Goal: Task Accomplishment & Management: Manage account settings

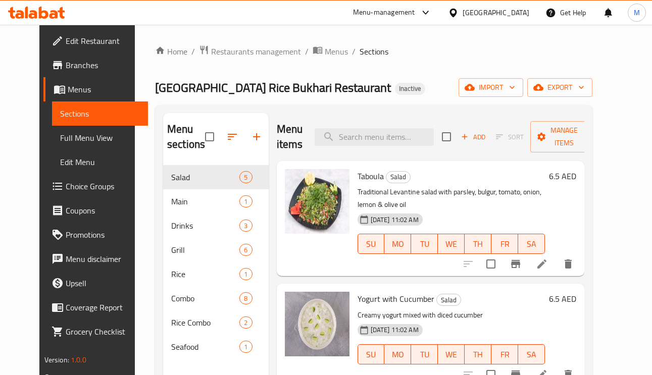
scroll to position [76, 0]
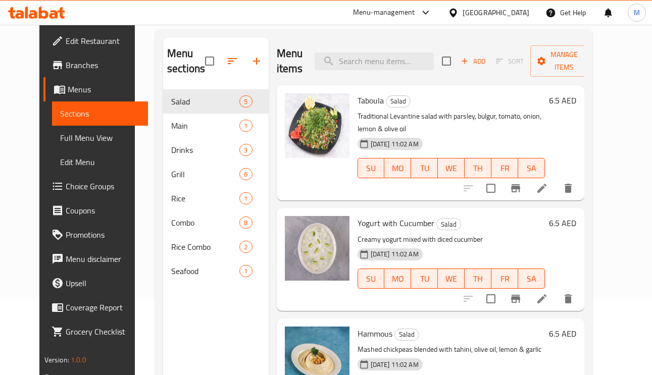
click at [60, 140] on span "Full Menu View" at bounding box center [100, 138] width 80 height 12
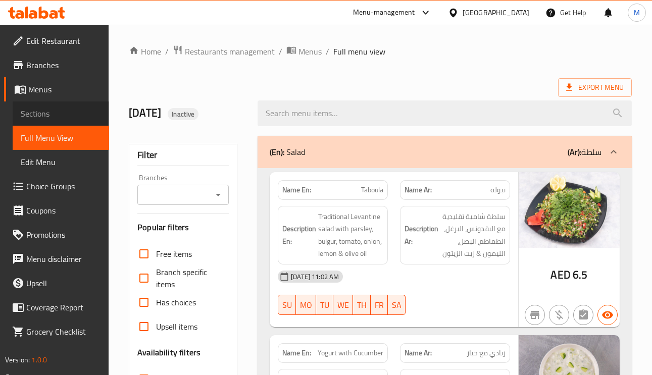
click at [51, 118] on span "Sections" at bounding box center [61, 114] width 80 height 12
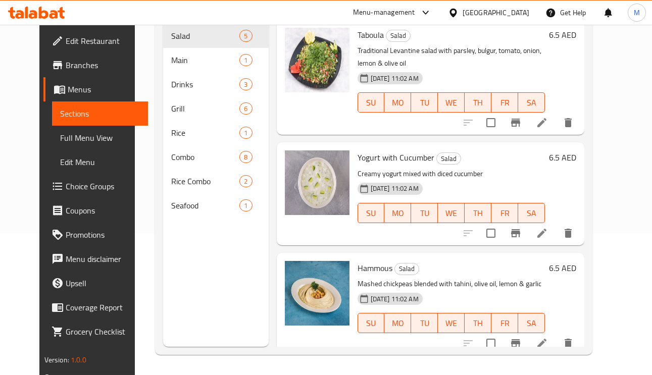
scroll to position [67, 0]
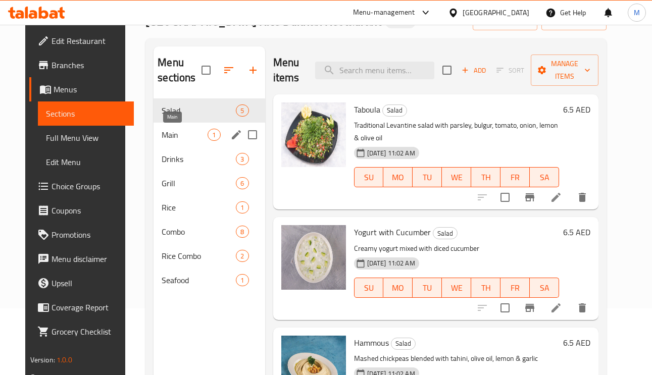
click at [162, 138] on span "Main" at bounding box center [185, 135] width 46 height 12
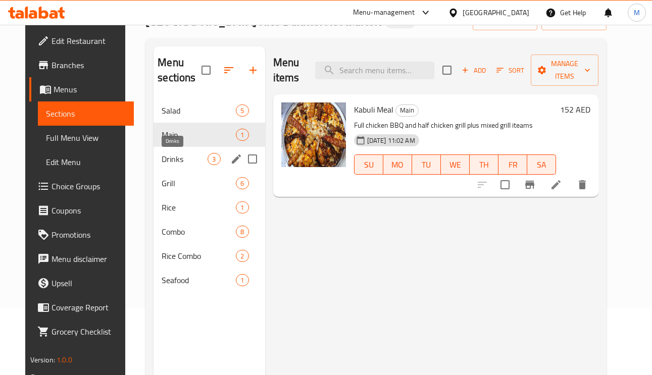
click at [162, 161] on span "Drinks" at bounding box center [185, 159] width 46 height 12
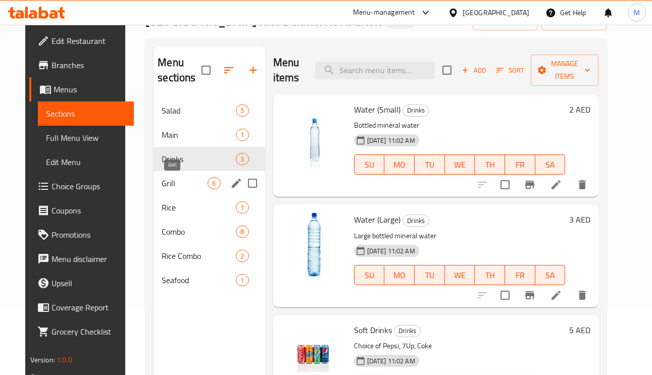
click at [162, 184] on span "Grill" at bounding box center [185, 183] width 46 height 12
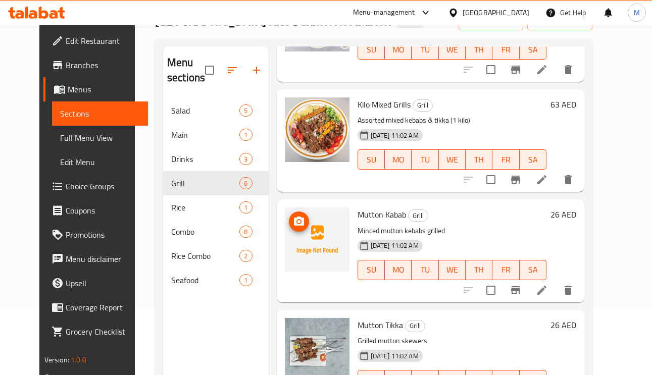
scroll to position [227, 0]
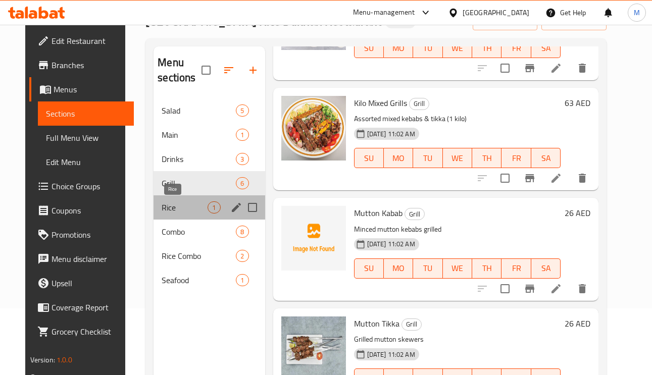
drag, startPoint x: 165, startPoint y: 204, endPoint x: 165, endPoint y: 226, distance: 21.2
click at [166, 204] on span "Rice" at bounding box center [185, 207] width 46 height 12
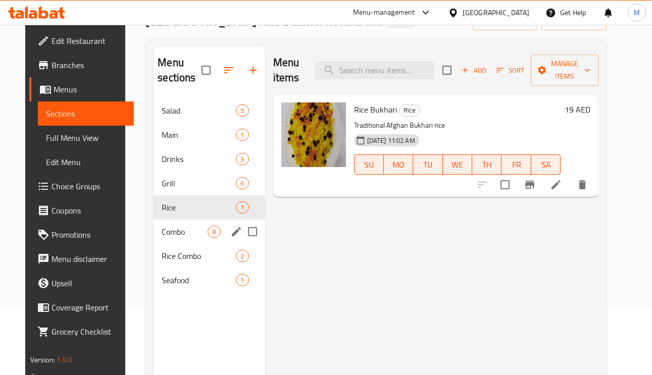
click at [170, 238] on div "Combo 8" at bounding box center [208, 232] width 111 height 24
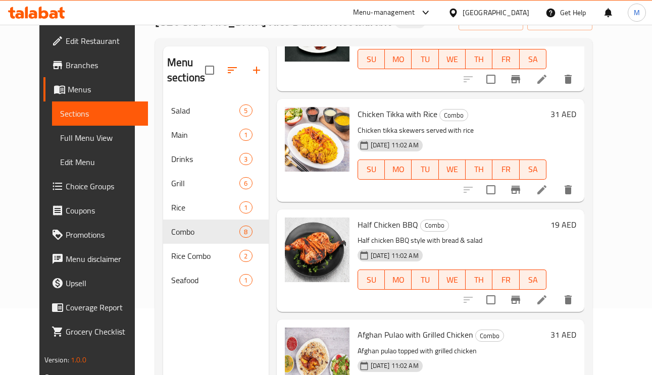
scroll to position [142, 0]
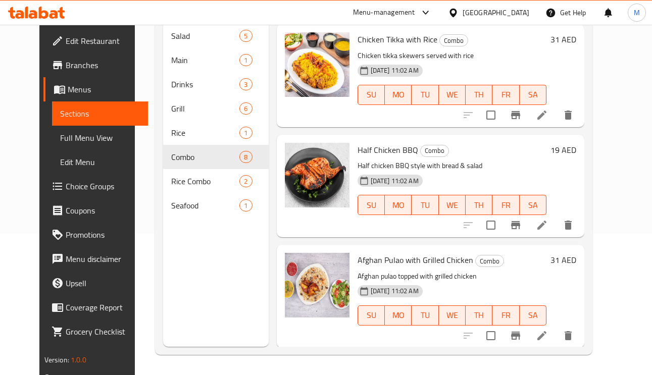
drag, startPoint x: 61, startPoint y: 140, endPoint x: 97, endPoint y: 110, distance: 47.3
click at [61, 140] on span "Full Menu View" at bounding box center [100, 138] width 80 height 12
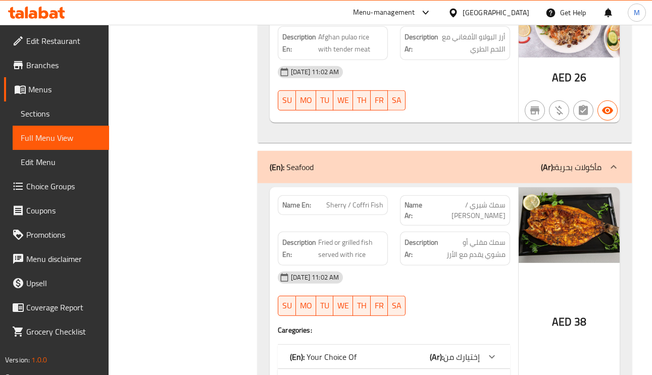
scroll to position [4285, 0]
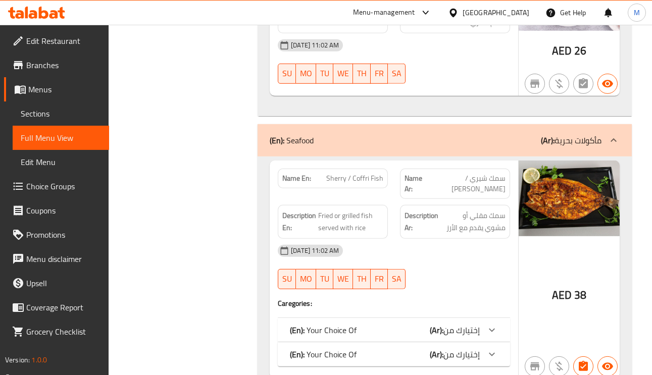
click at [464, 347] on span "إختيارك من" at bounding box center [461, 354] width 36 height 15
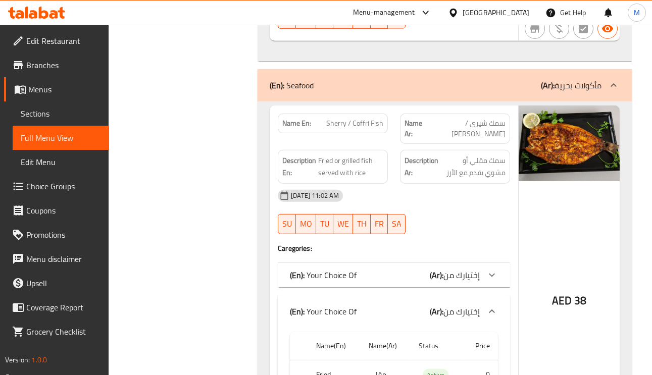
scroll to position [4407, 0]
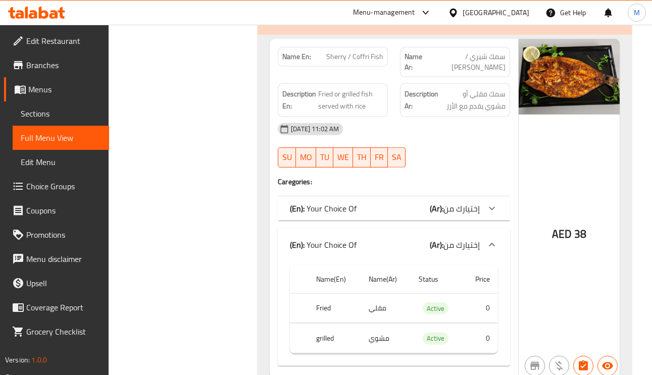
click at [474, 196] on div "(En): Your Choice Of (Ar): إختيارك من" at bounding box center [394, 208] width 232 height 24
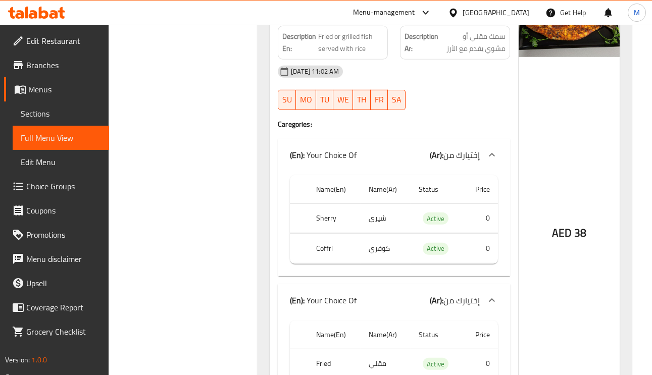
scroll to position [4520, 0]
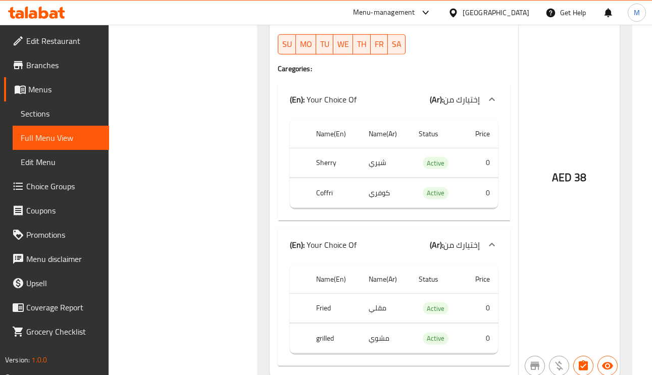
click at [433, 158] on span "Active" at bounding box center [436, 164] width 26 height 12
copy span "Active"
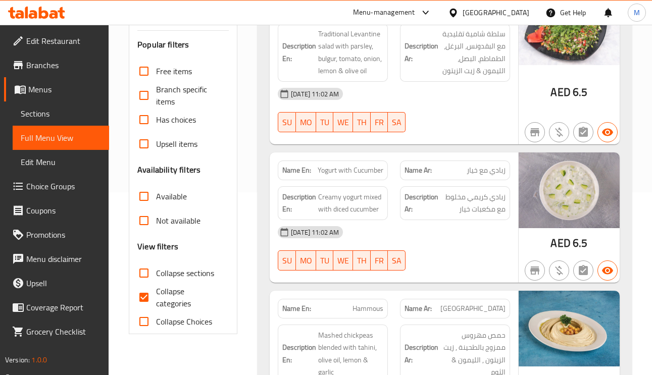
scroll to position [227, 0]
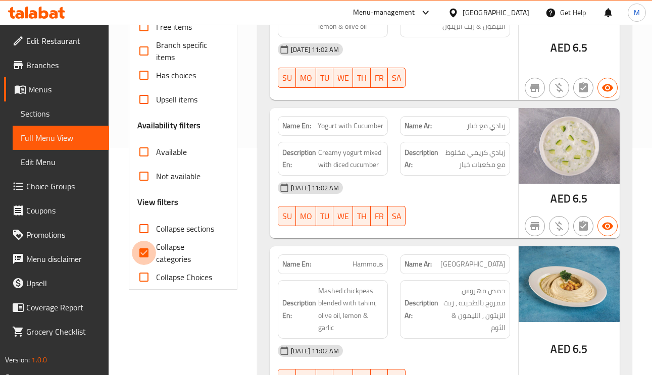
click at [144, 257] on input "Collapse categories" at bounding box center [144, 253] width 24 height 24
checkbox input "false"
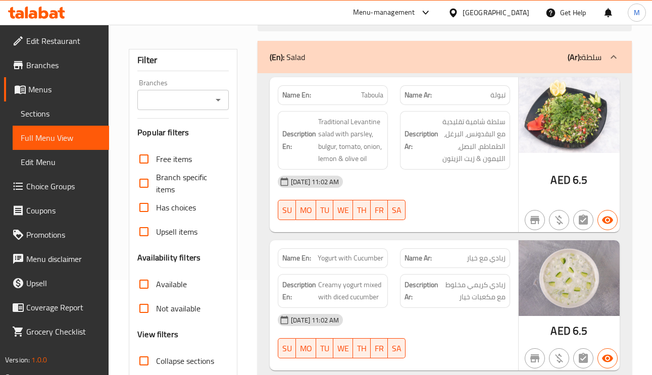
scroll to position [0, 0]
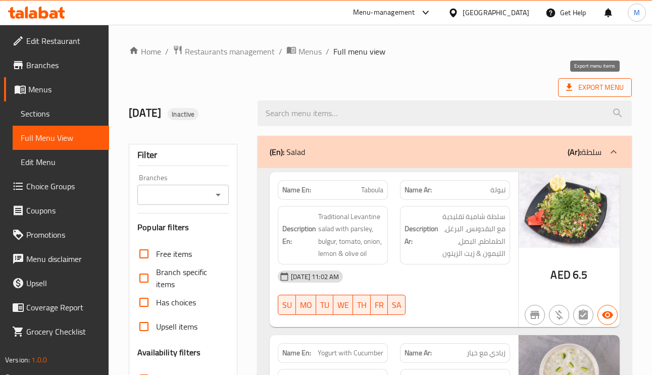
click at [603, 86] on span "Export Menu" at bounding box center [595, 87] width 58 height 13
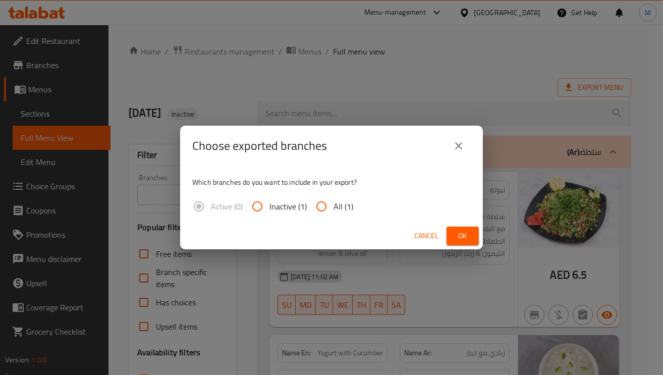
click at [328, 204] on input "All (1)" at bounding box center [321, 206] width 24 height 24
radio input "true"
click at [471, 232] on button "Ok" at bounding box center [463, 236] width 32 height 19
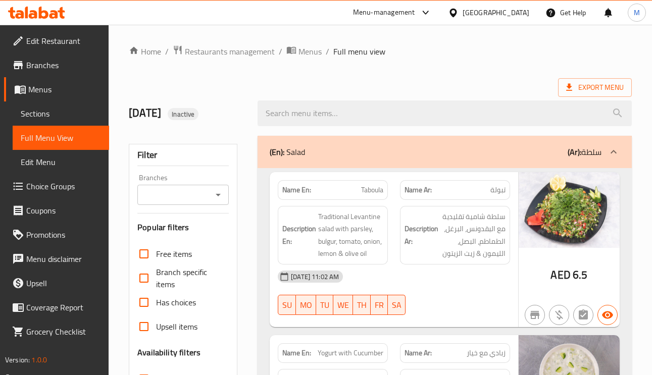
drag, startPoint x: 215, startPoint y: 76, endPoint x: 253, endPoint y: 80, distance: 38.6
click at [224, 53] on span "Restaurants management" at bounding box center [230, 51] width 90 height 12
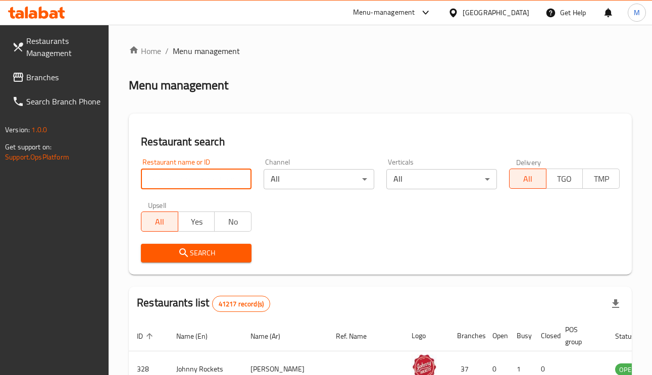
paste input "Tea Station Food truck"
click at [166, 177] on input "search" at bounding box center [196, 179] width 111 height 20
type input "Tea Station Food truck"
click button "Search" at bounding box center [196, 253] width 111 height 19
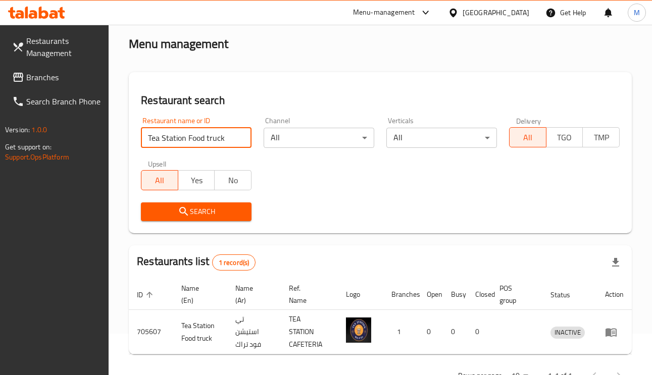
scroll to position [75, 0]
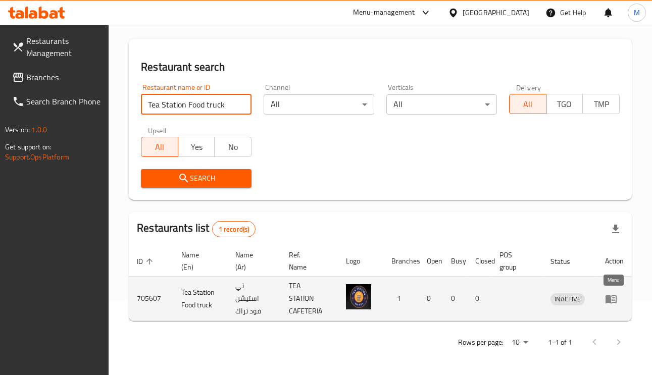
click at [611, 301] on icon "enhanced table" at bounding box center [611, 299] width 12 height 12
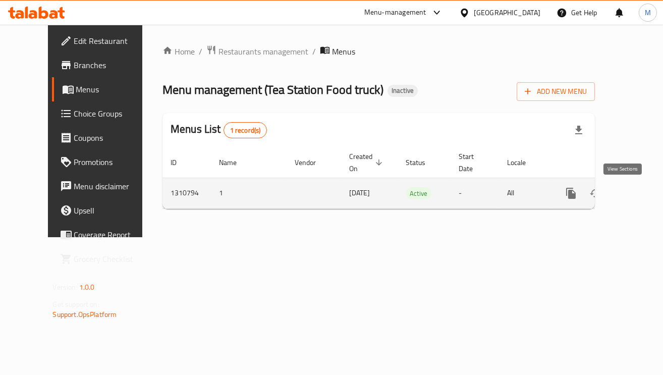
click at [640, 195] on icon "enhanced table" at bounding box center [644, 193] width 9 height 9
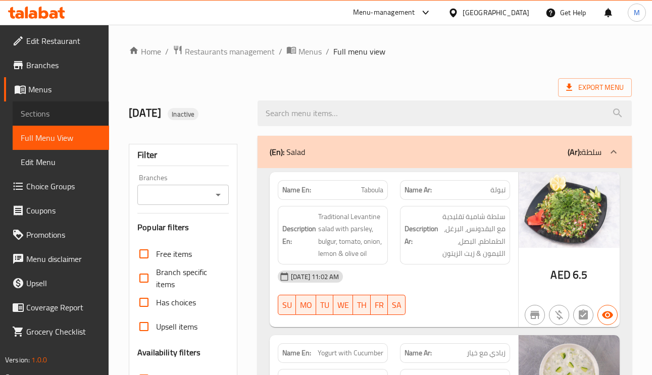
click at [82, 108] on span "Sections" at bounding box center [61, 114] width 80 height 12
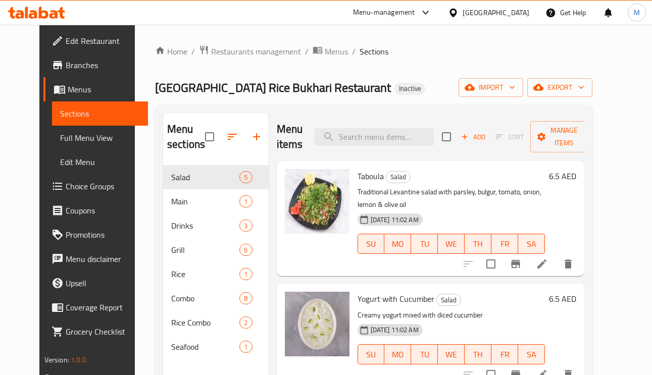
click at [66, 35] on span "Edit Restaurant" at bounding box center [103, 41] width 75 height 12
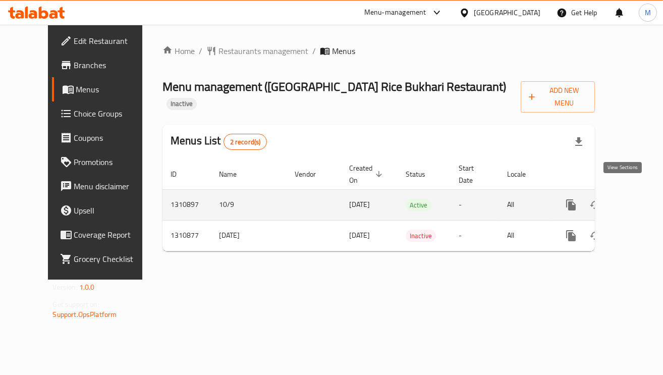
click at [638, 199] on icon "enhanced table" at bounding box center [644, 205] width 12 height 12
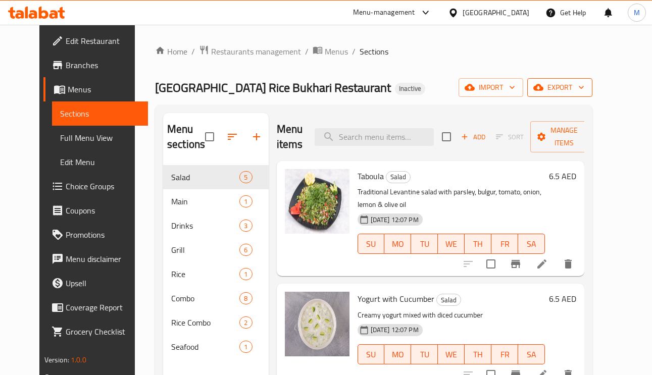
click at [584, 84] on span "export" at bounding box center [559, 87] width 49 height 13
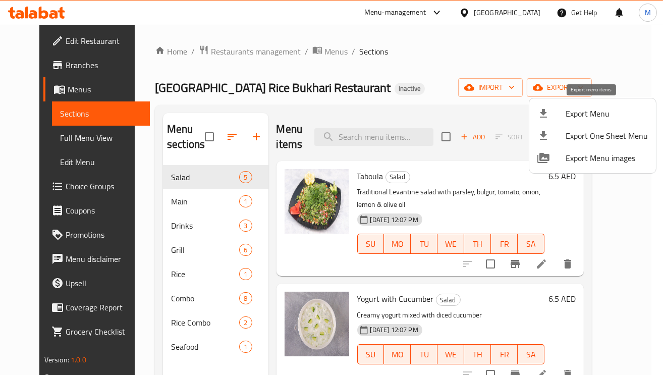
click at [561, 111] on div at bounding box center [552, 114] width 28 height 12
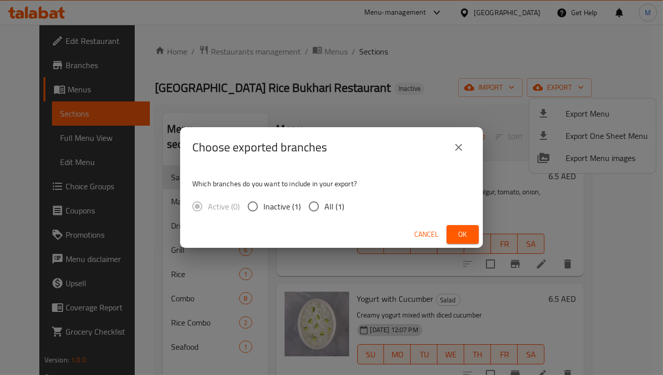
click at [316, 206] on input "All (1)" at bounding box center [313, 206] width 21 height 21
radio input "true"
click at [472, 237] on button "Ok" at bounding box center [463, 234] width 32 height 19
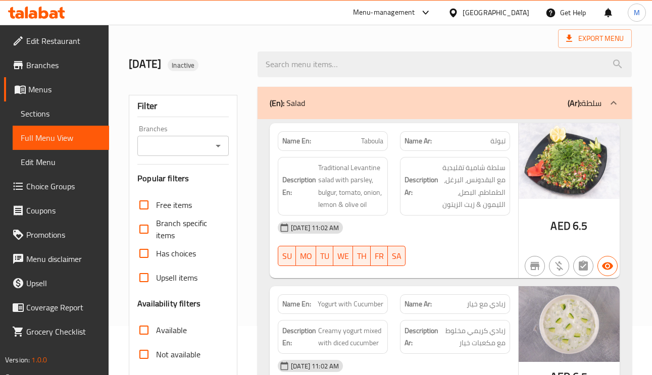
scroll to position [76, 0]
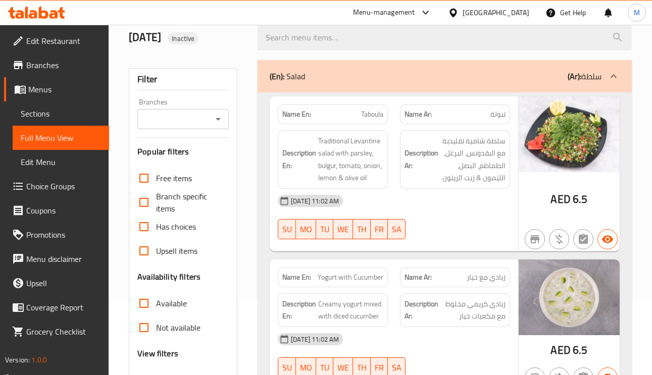
click at [357, 111] on p "Name En: Taboula" at bounding box center [332, 114] width 101 height 11
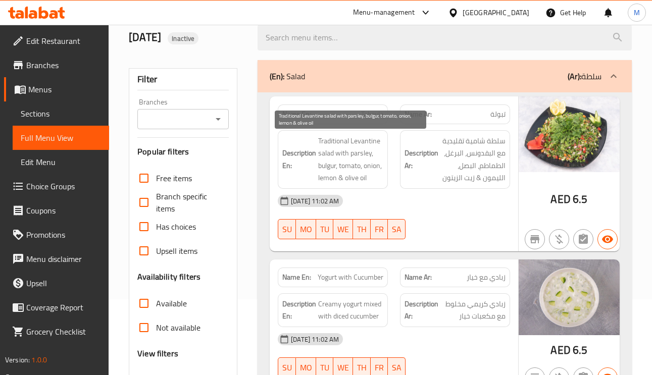
click at [364, 158] on span "Traditional Levantine salad with parsley, bulgur, tomato, onion, lemon & olive …" at bounding box center [350, 159] width 65 height 49
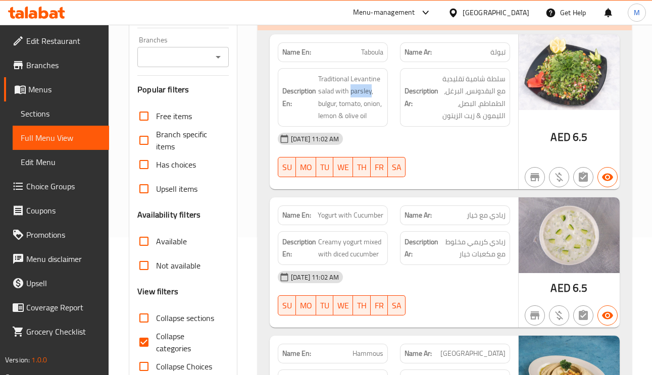
scroll to position [227, 0]
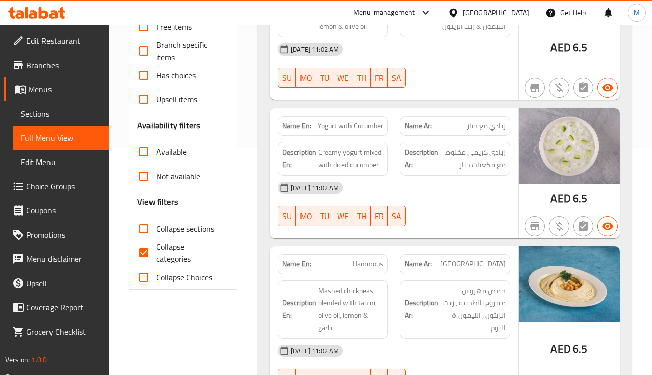
click at [491, 131] on span "زبادي مع خيار" at bounding box center [486, 126] width 39 height 11
click at [368, 154] on span "Creamy yogurt mixed with diced cucumber" at bounding box center [350, 158] width 65 height 25
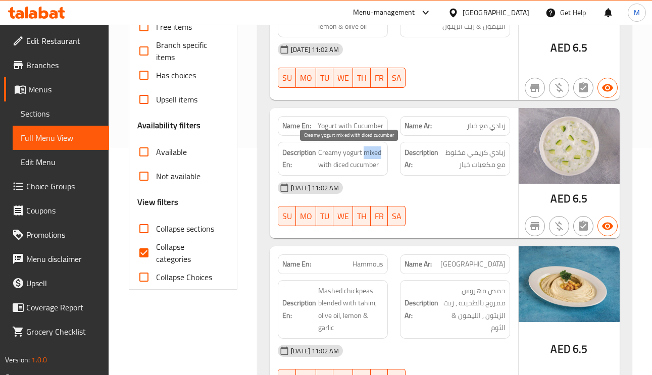
click at [368, 154] on span "Creamy yogurt mixed with diced cucumber" at bounding box center [350, 158] width 65 height 25
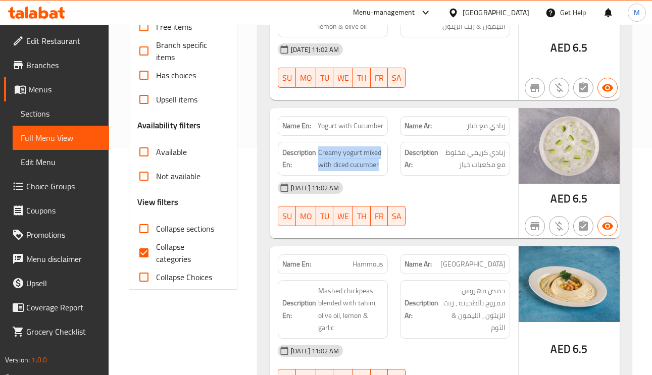
scroll to position [303, 0]
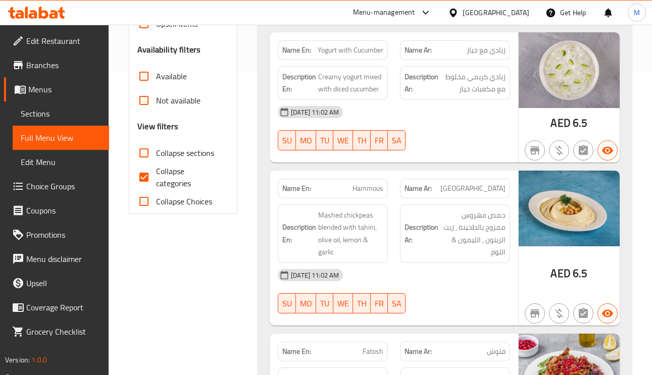
click at [494, 192] on span "[GEOGRAPHIC_DATA]" at bounding box center [472, 188] width 65 height 11
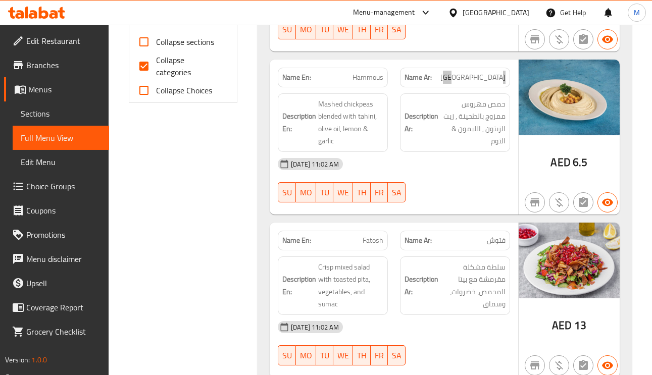
scroll to position [379, 0]
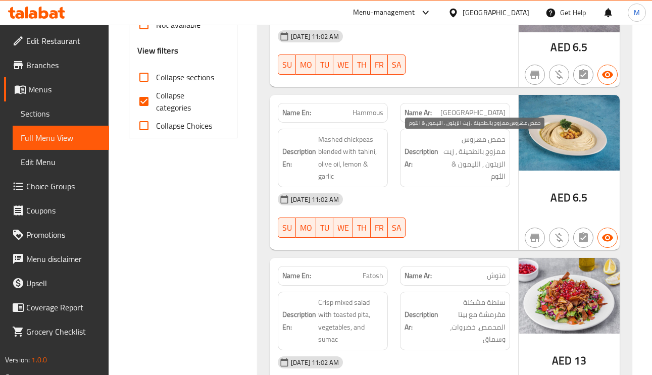
click at [490, 138] on span "حمص مهروس ممزوج بالطحينة , زيت الزيتون , الليمون & الثوم" at bounding box center [472, 157] width 65 height 49
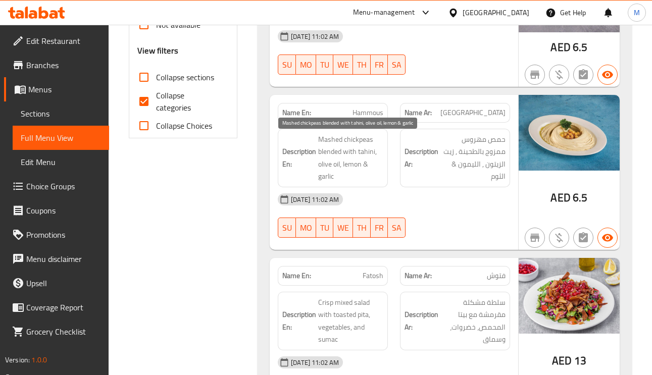
click at [323, 151] on span "Mashed chickpeas blended with tahini, olive oil, lemon & garlic" at bounding box center [350, 157] width 65 height 49
click at [366, 115] on span "Hammous" at bounding box center [367, 113] width 31 height 11
click at [501, 135] on span "حمص مهروس ممزوج بالطحينة , زيت الزيتون , الليمون & الثوم" at bounding box center [472, 157] width 65 height 49
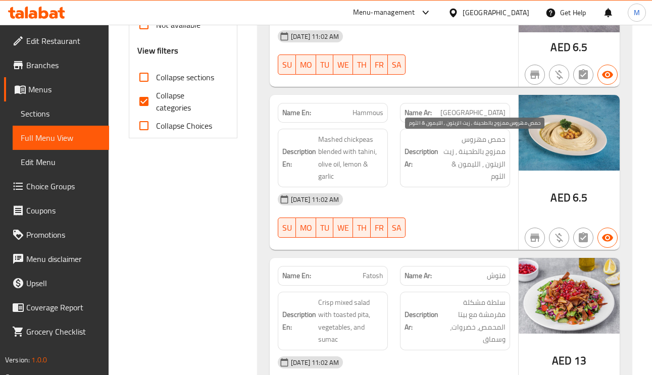
click at [501, 135] on span "حمص مهروس ممزوج بالطحينة , زيت الزيتون , الليمون & الثوم" at bounding box center [472, 157] width 65 height 49
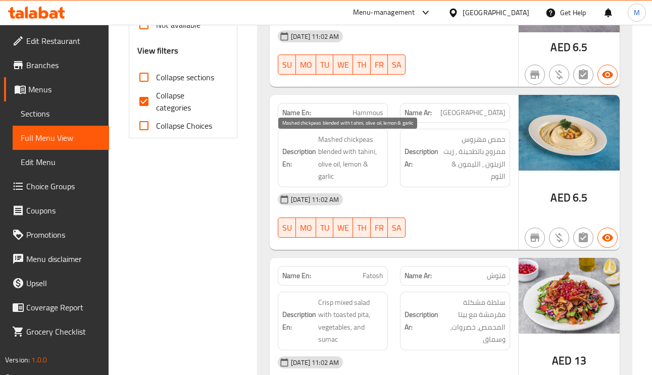
click at [322, 142] on span "Mashed chickpeas blended with tahini, olive oil, lemon & garlic" at bounding box center [350, 157] width 65 height 49
click at [366, 153] on span "Mashed chickpeas blended with tahini, olive oil, lemon & garlic" at bounding box center [350, 157] width 65 height 49
click at [332, 163] on span "Mashed chickpeas blended with tahini, olive oil, lemon & garlic" at bounding box center [350, 157] width 65 height 49
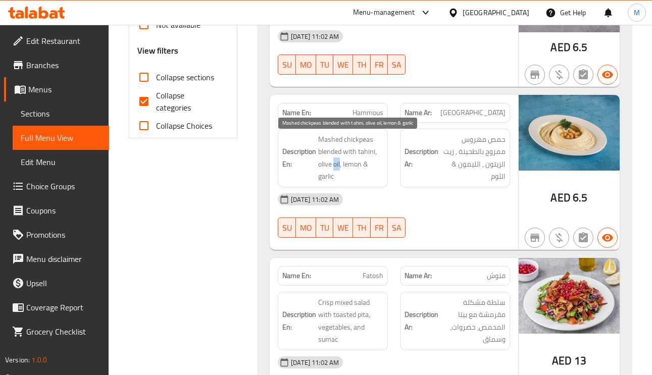
click at [333, 164] on span "Mashed chickpeas blended with tahini, olive oil, lemon & garlic" at bounding box center [350, 157] width 65 height 49
click at [351, 169] on span "Mashed chickpeas blended with tahini, olive oil, lemon & garlic" at bounding box center [350, 157] width 65 height 49
click at [324, 179] on span "Mashed chickpeas blended with tahini, olive oil, lemon & garlic" at bounding box center [350, 157] width 65 height 49
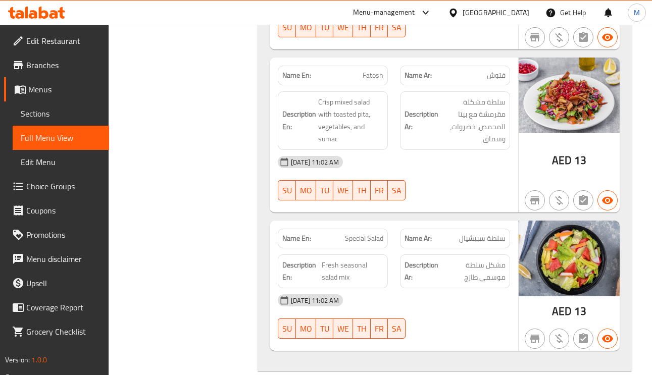
scroll to position [606, 0]
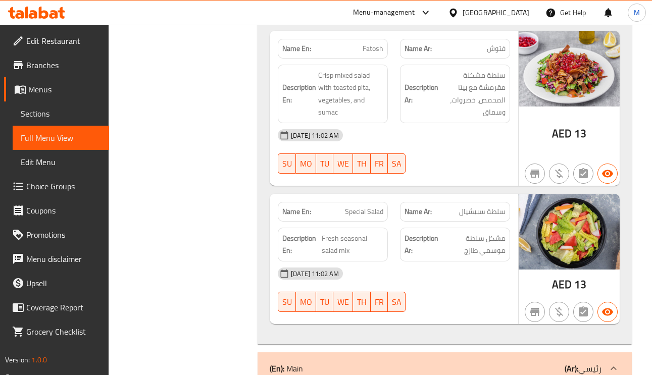
click at [490, 217] on span "سلطة سبيشيال" at bounding box center [482, 211] width 46 height 11
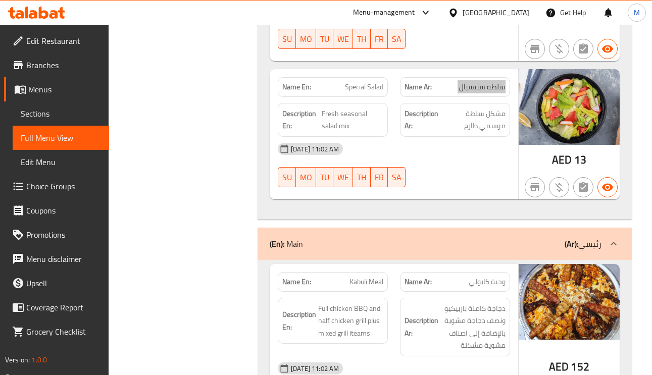
scroll to position [757, 0]
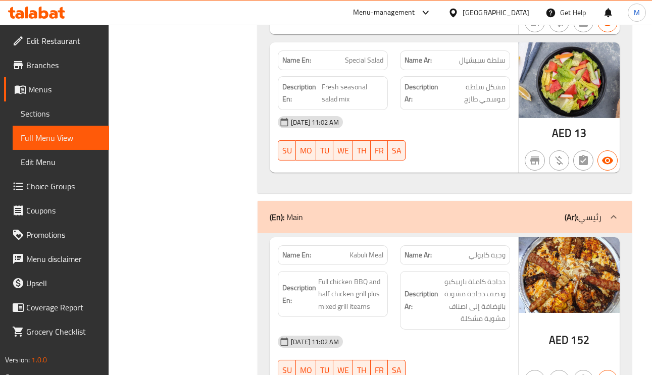
click at [359, 57] on span "Special Salad" at bounding box center [364, 60] width 38 height 11
copy span "Special Salad"
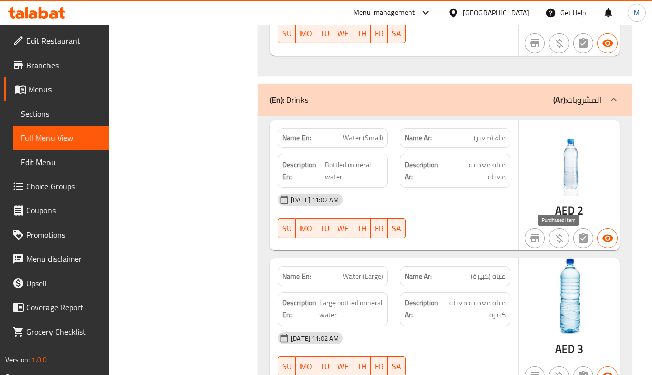
scroll to position [1136, 0]
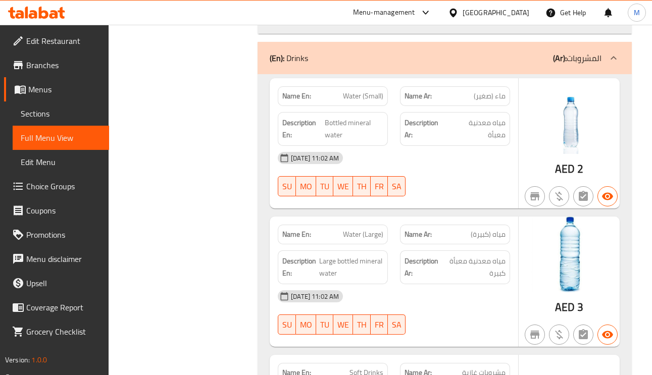
click at [357, 99] on span "Water (Small)" at bounding box center [363, 96] width 40 height 11
click at [343, 128] on span "Bottled mineral water" at bounding box center [354, 129] width 59 height 25
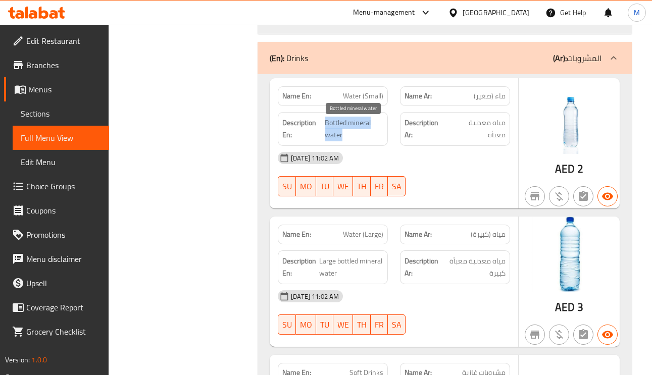
click at [343, 128] on span "Bottled mineral water" at bounding box center [354, 129] width 59 height 25
click at [354, 236] on span "Water (Large)" at bounding box center [363, 234] width 40 height 11
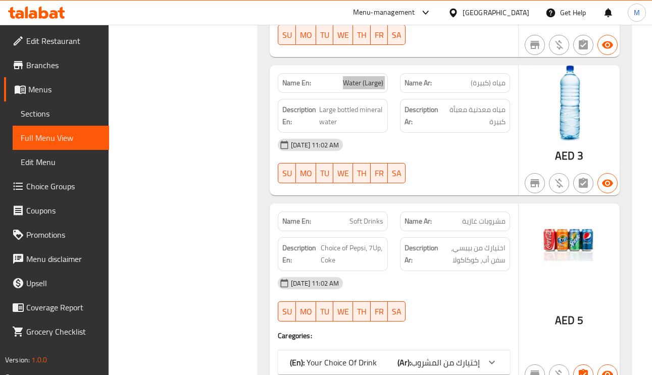
scroll to position [1363, 0]
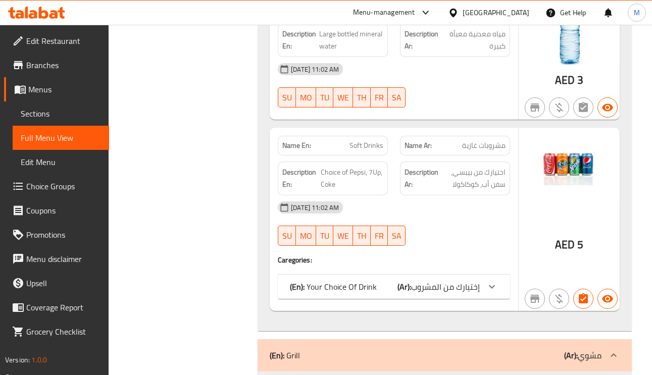
click at [473, 282] on div "(En): Your Choice Of Drink (Ar): إختيارك من المشروب" at bounding box center [394, 287] width 232 height 24
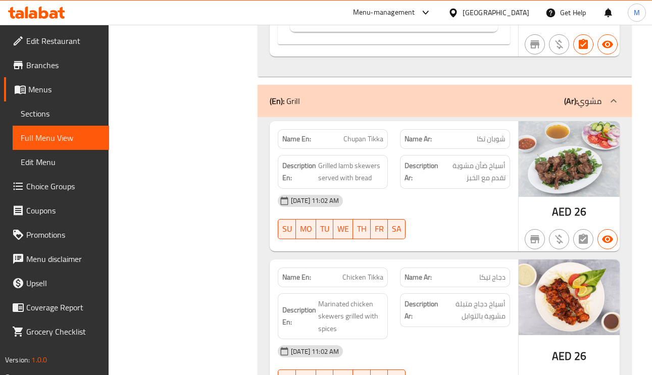
scroll to position [1818, 0]
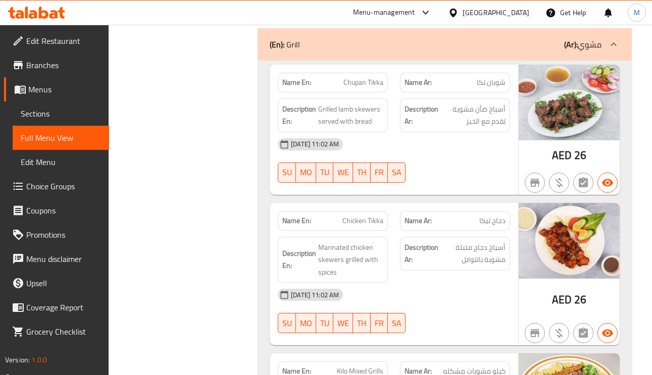
click at [361, 88] on span "Chupan Tikka" at bounding box center [363, 82] width 40 height 11
click at [359, 87] on span "Chupan Tikka" at bounding box center [363, 82] width 40 height 11
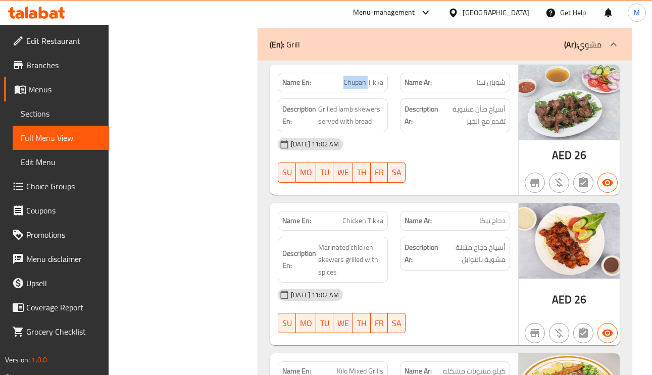
click at [359, 87] on span "Chupan Tikka" at bounding box center [363, 82] width 40 height 11
click at [345, 112] on span "Grilled lamb skewers served with bread" at bounding box center [350, 115] width 65 height 25
click at [325, 114] on span "Grilled lamb skewers served with bread" at bounding box center [350, 115] width 65 height 25
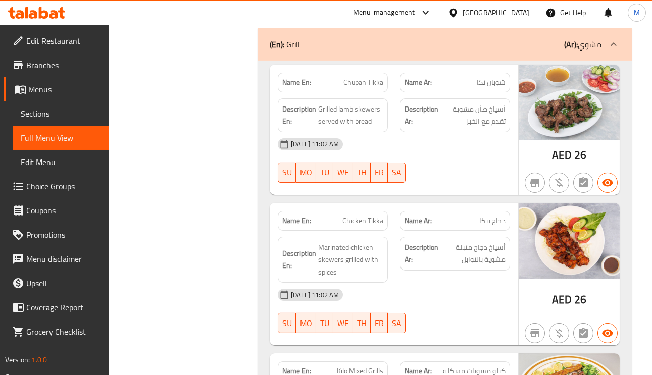
click at [375, 79] on div "Name En: Chupan Tikka" at bounding box center [333, 83] width 110 height 20
copy span "Chupan Tikka"
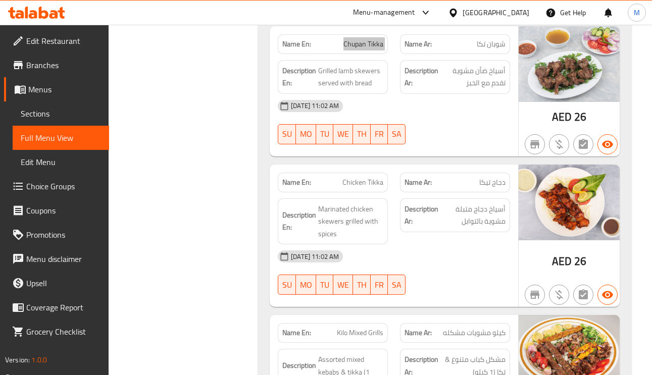
scroll to position [1893, 0]
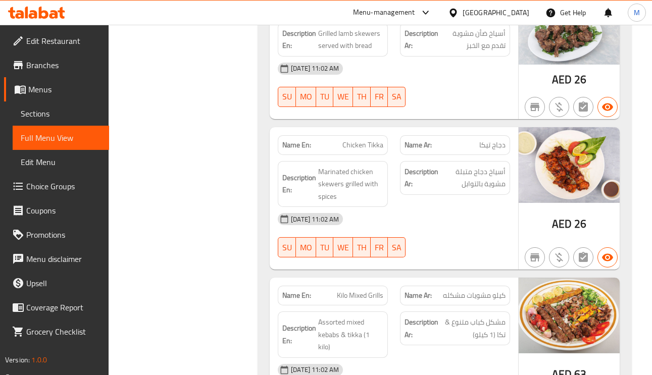
click at [354, 150] on span "Chicken Tikka" at bounding box center [362, 145] width 41 height 11
copy span "Chicken Tikka"
click at [354, 150] on span "Chicken Tikka" at bounding box center [362, 145] width 41 height 11
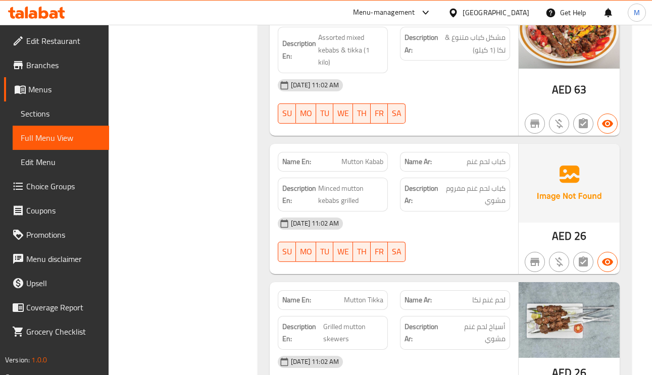
scroll to position [2196, 0]
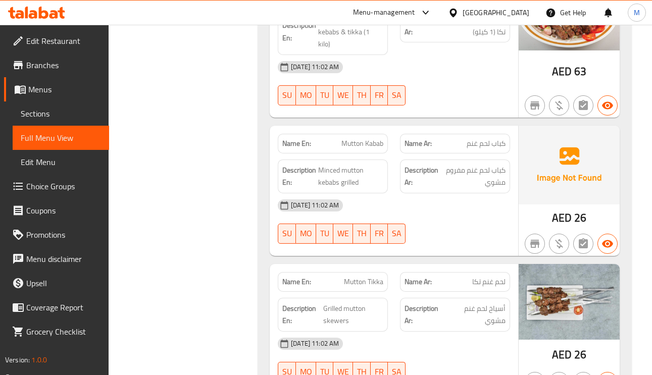
click at [347, 140] on span "Mutton Kabab" at bounding box center [362, 143] width 42 height 11
click at [324, 164] on span "Minced mutton kebabs grilled" at bounding box center [350, 176] width 65 height 25
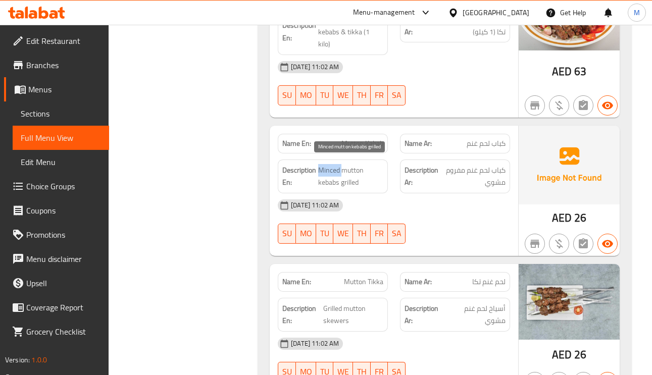
click at [324, 164] on span "Minced mutton kebabs grilled" at bounding box center [350, 176] width 65 height 25
click at [359, 181] on span "Minced mutton kebabs grilled" at bounding box center [350, 176] width 65 height 25
click at [479, 277] on span "لحم غنم تكا" at bounding box center [488, 282] width 33 height 11
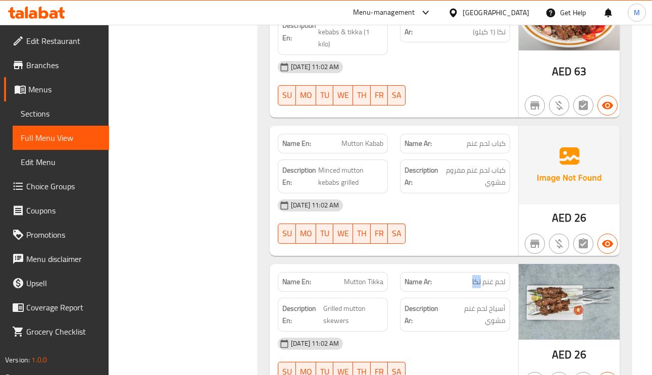
click at [479, 277] on span "لحم غنم تكا" at bounding box center [488, 282] width 33 height 11
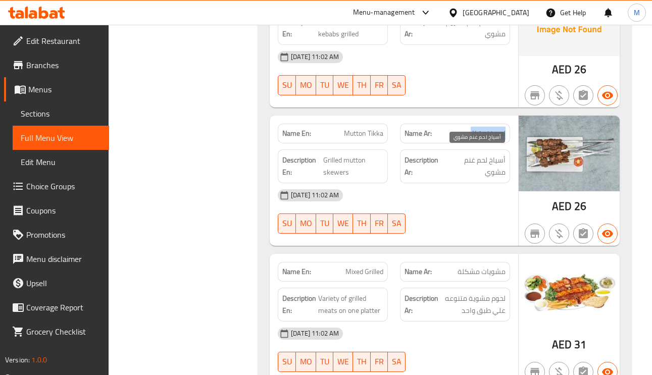
scroll to position [2348, 0]
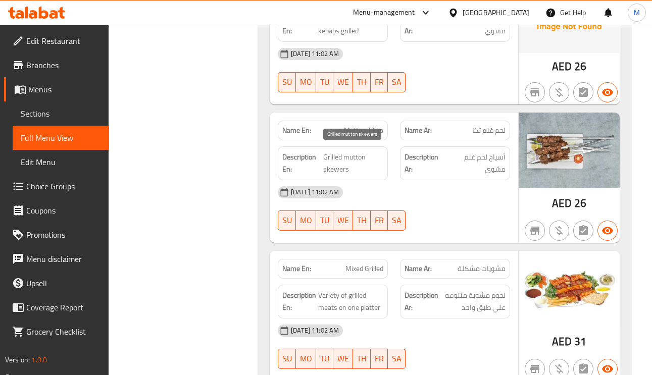
click at [352, 152] on span "Grilled mutton skewers" at bounding box center [353, 163] width 60 height 25
click at [331, 154] on span "Grilled mutton skewers" at bounding box center [353, 163] width 60 height 25
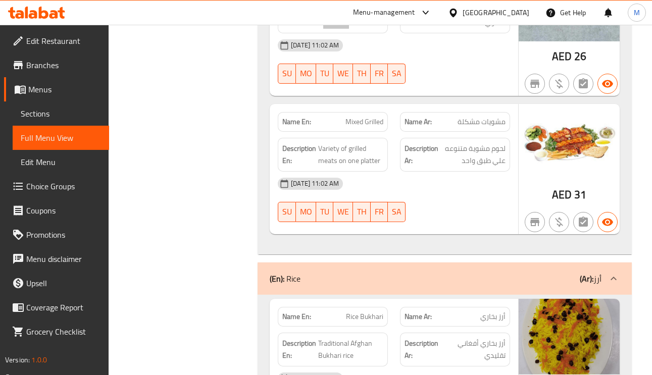
scroll to position [2499, 0]
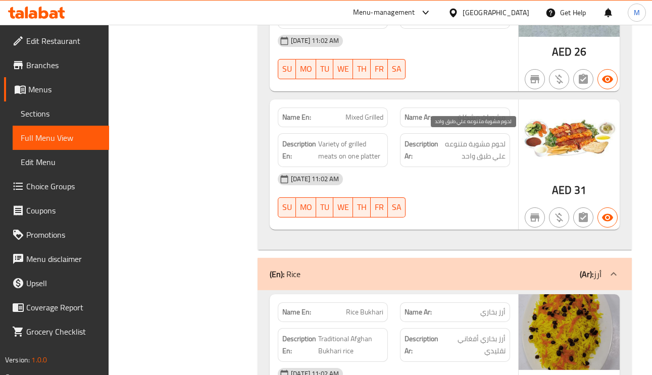
click at [468, 147] on span "لحوم مشوية متنوعه علي طبق واحد" at bounding box center [472, 150] width 65 height 25
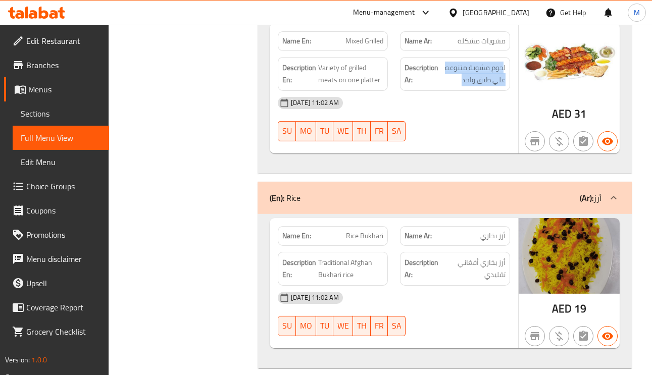
scroll to position [2651, 0]
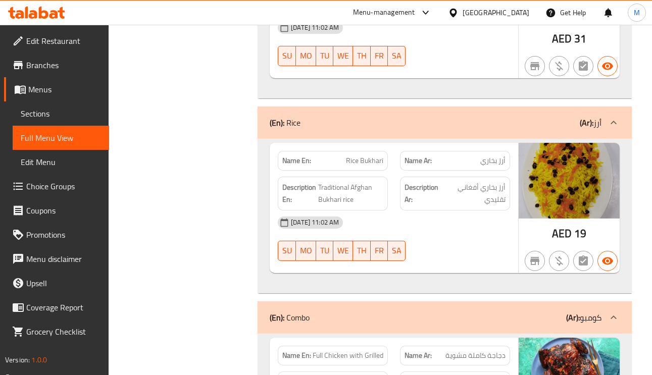
click at [352, 156] on span "Rice Bukhari" at bounding box center [364, 161] width 37 height 11
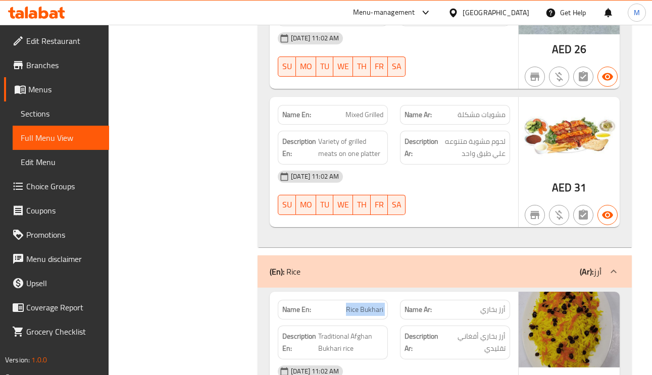
scroll to position [2499, 0]
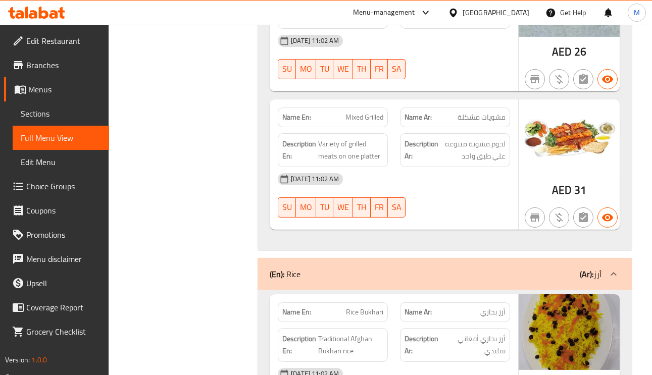
click at [356, 112] on span "Mixed Grilled" at bounding box center [364, 117] width 38 height 11
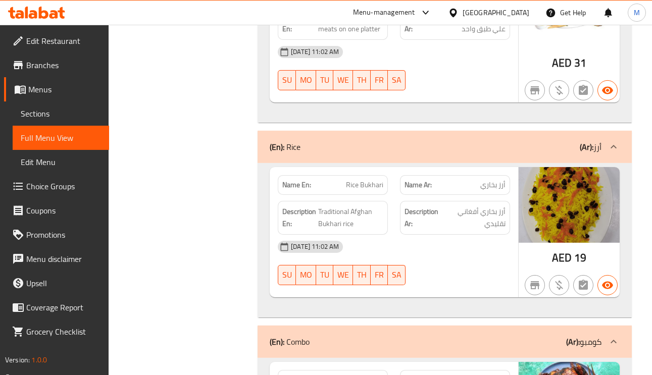
scroll to position [2651, 0]
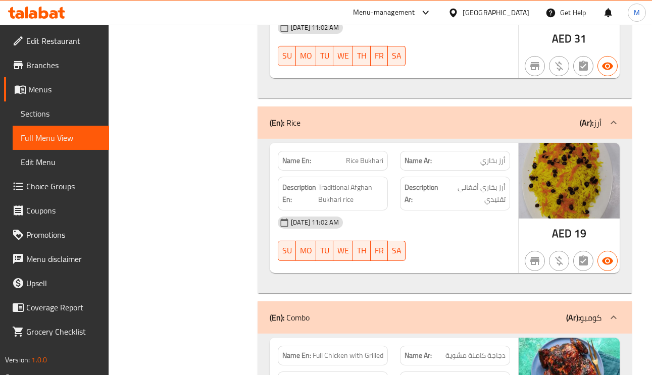
click at [357, 156] on span "Rice Bukhari" at bounding box center [364, 161] width 37 height 11
click at [501, 188] on span "أرز بخاري أفغاني تقليدي" at bounding box center [474, 193] width 61 height 25
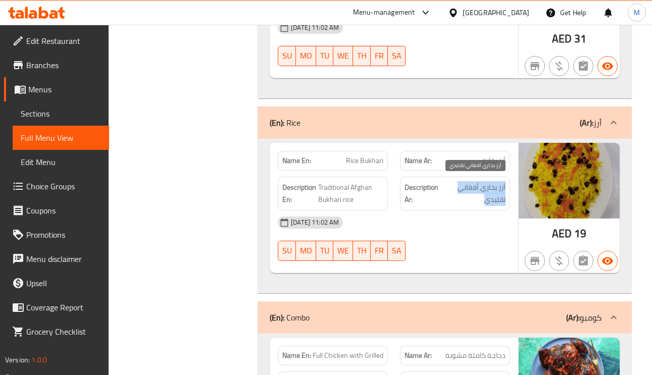
click at [501, 188] on span "أرز بخاري أفغاني تقليدي" at bounding box center [474, 193] width 61 height 25
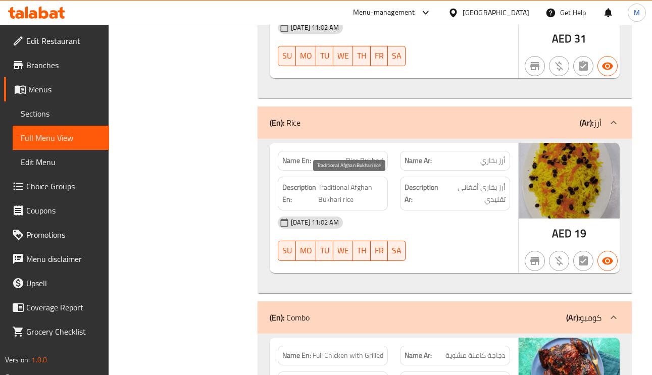
click at [361, 188] on span "Traditional Afghan Bukhari rice" at bounding box center [350, 193] width 65 height 25
click at [339, 186] on span "Traditional Afghan Bukhari rice" at bounding box center [350, 193] width 65 height 25
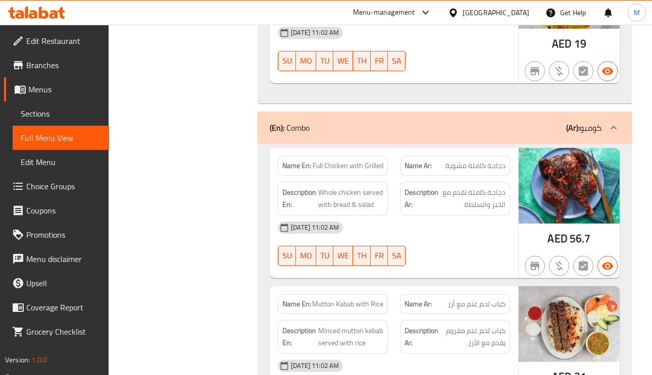
scroll to position [2878, 0]
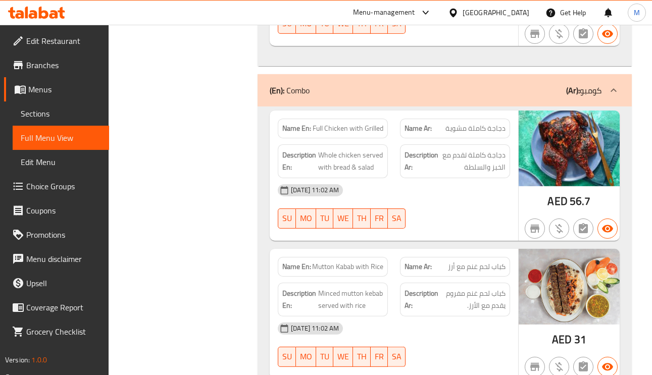
click at [558, 89] on div "(En): Combo (Ar): كومبو" at bounding box center [436, 90] width 332 height 12
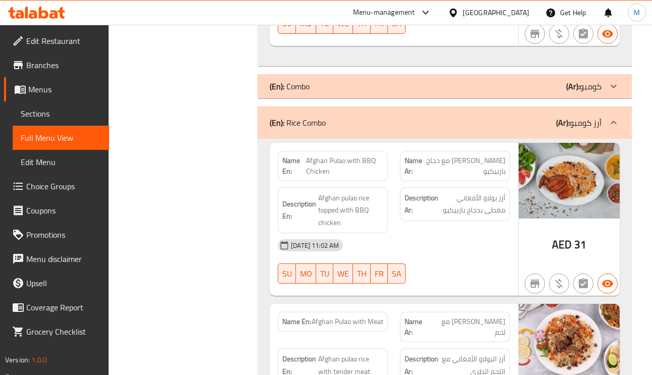
click at [334, 158] on span "Afghan Pulao with BBQ Chicken" at bounding box center [344, 166] width 77 height 21
click at [315, 168] on span "Afghan Pulao with BBQ Chicken" at bounding box center [344, 166] width 77 height 21
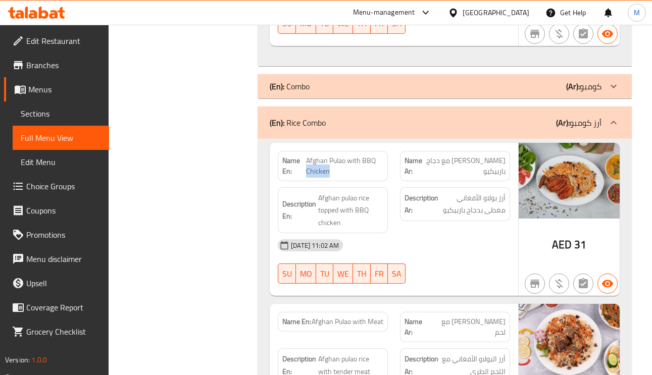
click at [315, 168] on span "Afghan Pulao with BBQ Chicken" at bounding box center [344, 166] width 77 height 21
click at [329, 198] on span "Afghan pulao rice topped with BBQ chicken" at bounding box center [350, 210] width 65 height 37
click at [331, 216] on span "Afghan pulao rice topped with BBQ chicken" at bounding box center [350, 210] width 65 height 37
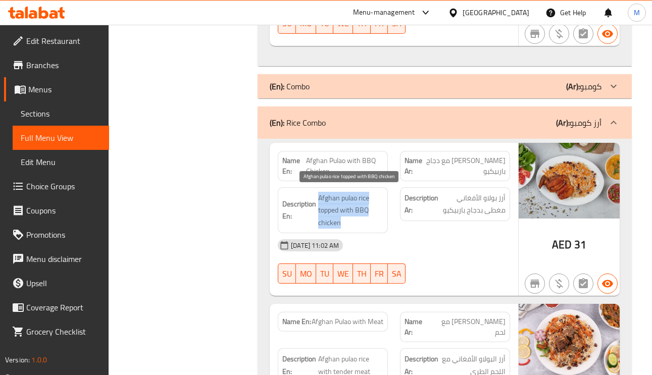
click at [331, 216] on span "Afghan pulao rice topped with BBQ chicken" at bounding box center [350, 210] width 65 height 37
click at [343, 205] on span "Afghan pulao rice topped with BBQ chicken" at bounding box center [350, 210] width 65 height 37
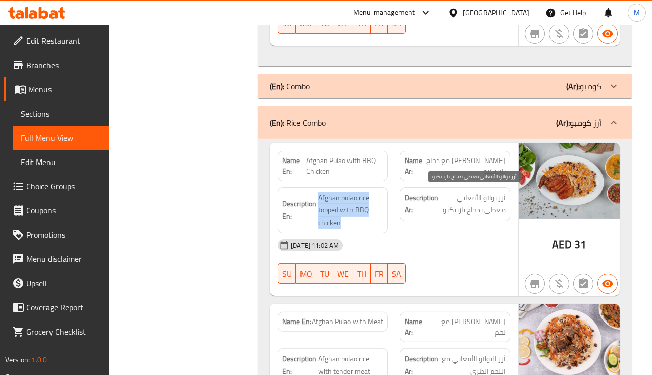
click at [490, 194] on span "أرز بولاو الأفغاني مغطى بدجاج باربيكيو" at bounding box center [472, 204] width 65 height 25
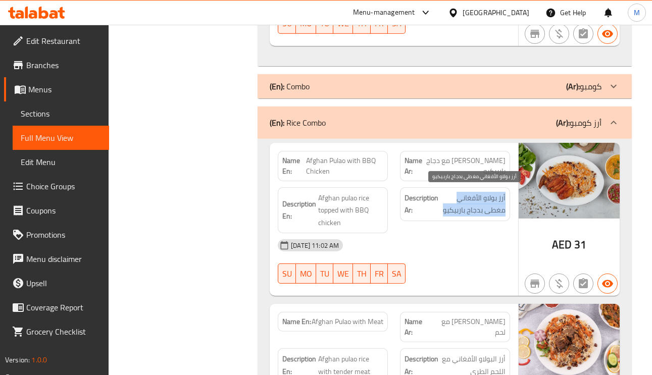
click at [490, 194] on span "أرز بولاو الأفغاني مغطى بدجاج باربيكيو" at bounding box center [472, 204] width 65 height 25
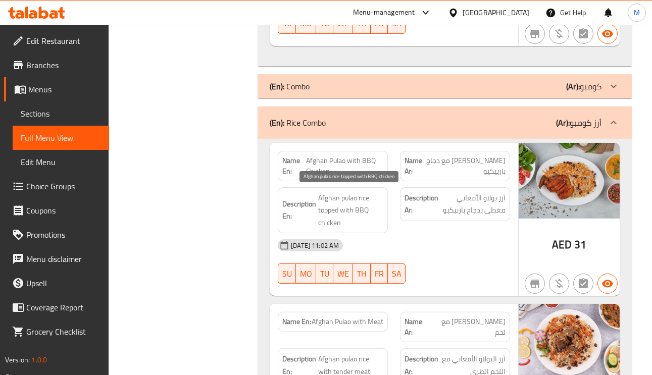
click at [353, 197] on span "Afghan pulao rice topped with BBQ chicken" at bounding box center [350, 210] width 65 height 37
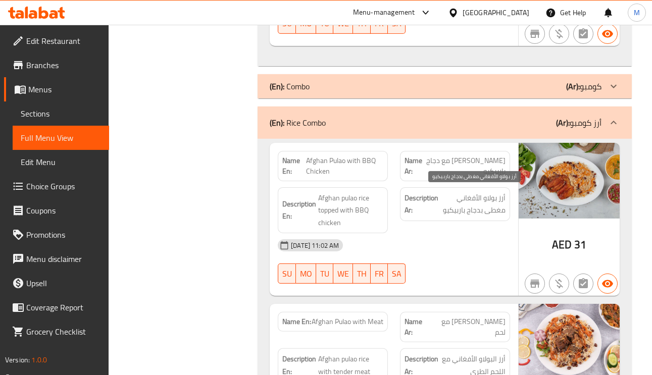
click at [468, 200] on span "أرز بولاو الأفغاني مغطى بدجاج باربيكيو" at bounding box center [472, 204] width 65 height 25
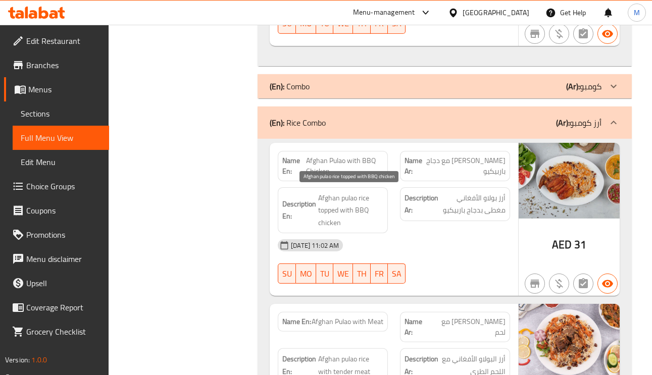
click at [336, 202] on span "Afghan pulao rice topped with BBQ chicken" at bounding box center [350, 210] width 65 height 37
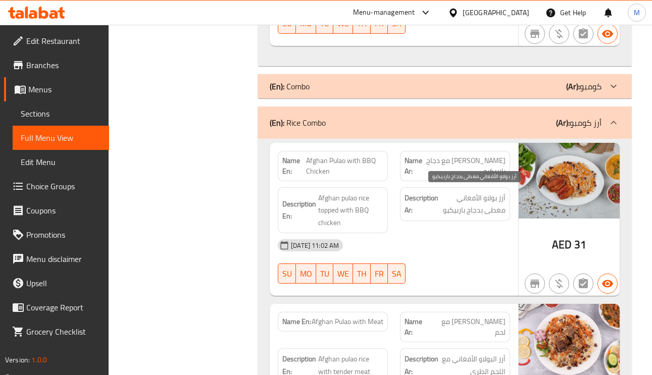
click at [496, 197] on span "أرز بولاو الأفغاني مغطى بدجاج باربيكيو" at bounding box center [472, 204] width 65 height 25
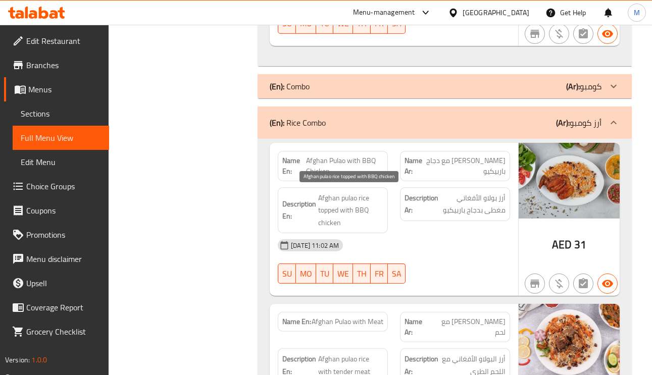
click at [350, 193] on span "Afghan pulao rice topped with BBQ chicken" at bounding box center [350, 210] width 65 height 37
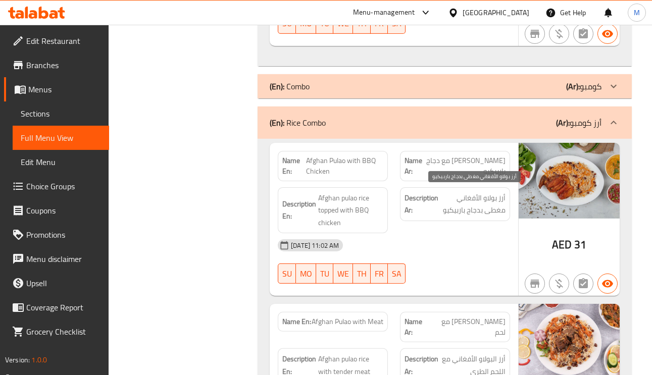
click at [473, 197] on span "أرز بولاو الأفغاني مغطى بدجاج باربيكيو" at bounding box center [472, 204] width 65 height 25
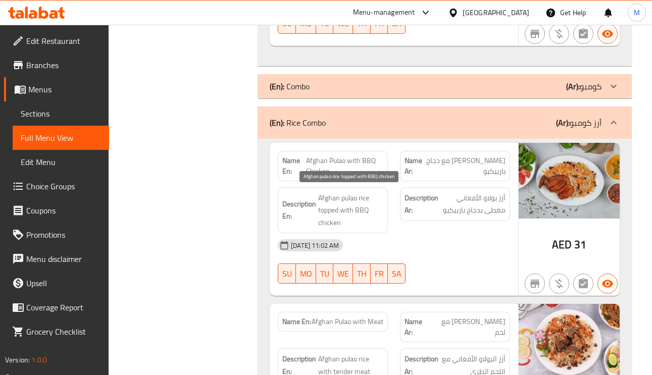
click at [358, 192] on span "Afghan pulao rice topped with BBQ chicken" at bounding box center [350, 210] width 65 height 37
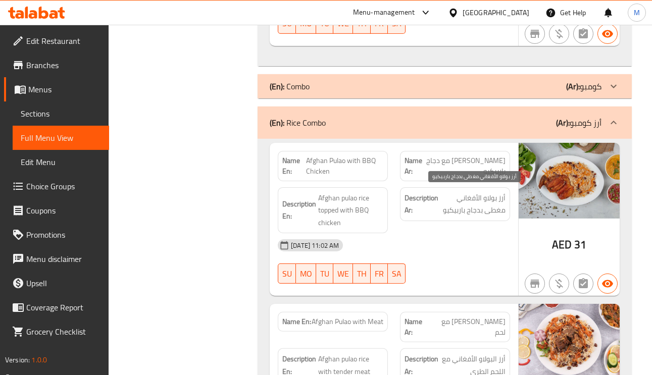
click at [493, 192] on span "أرز بولاو الأفغاني مغطى بدجاج باربيكيو" at bounding box center [472, 204] width 65 height 25
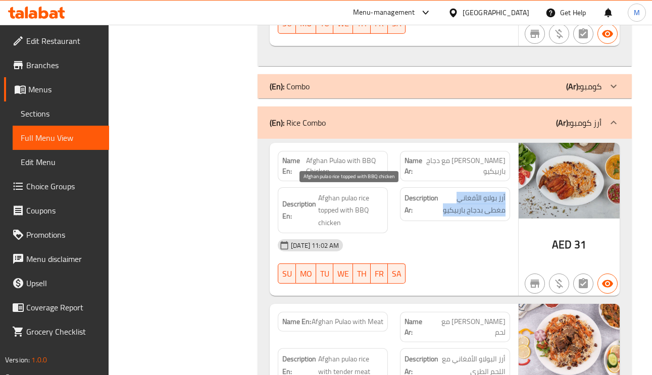
click at [363, 206] on span "Afghan pulao rice topped with BBQ chicken" at bounding box center [350, 210] width 65 height 37
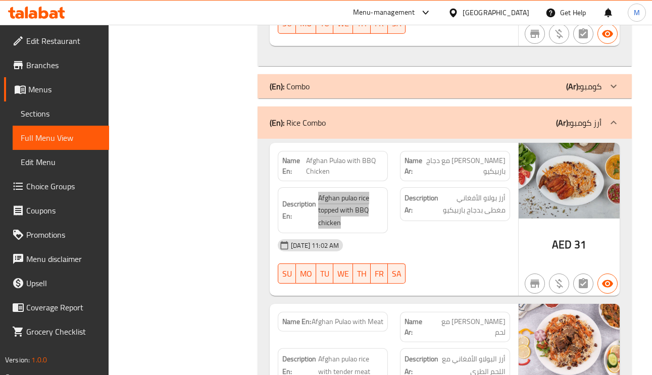
scroll to position [3029, 0]
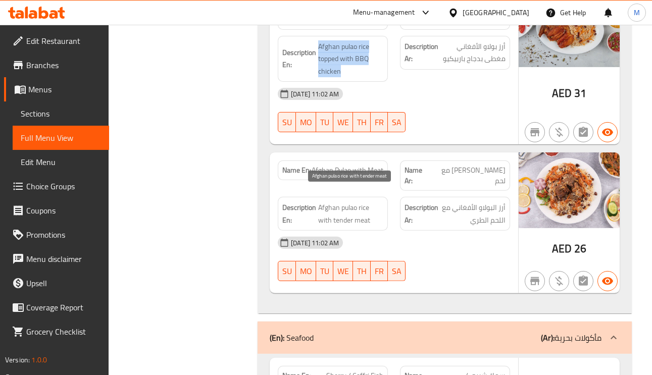
click at [345, 209] on span "Afghan pulao rice with tender meat" at bounding box center [350, 213] width 65 height 25
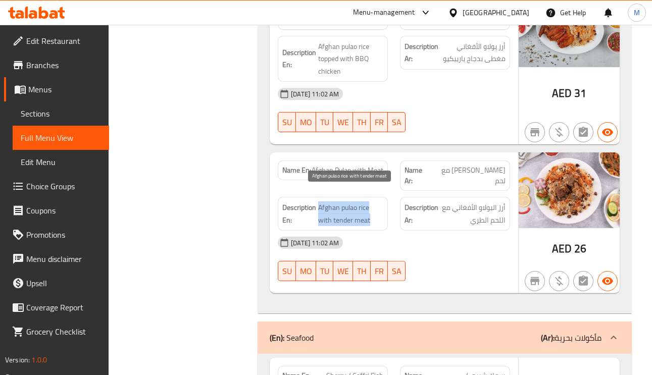
click at [345, 209] on span "Afghan pulao rice with tender meat" at bounding box center [350, 213] width 65 height 25
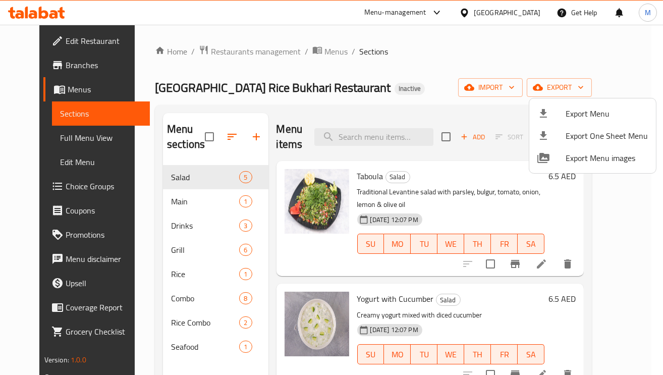
click at [398, 136] on div at bounding box center [331, 187] width 663 height 375
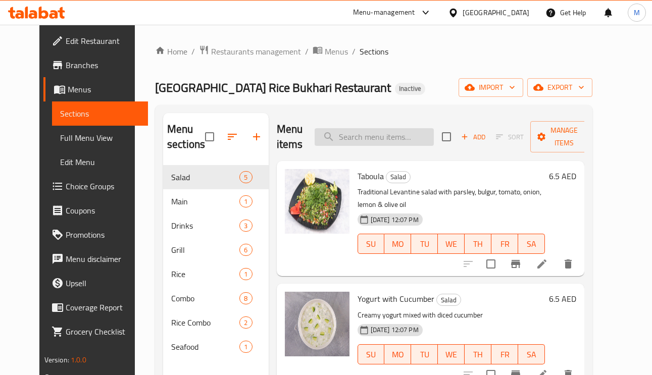
click at [396, 140] on input "search" at bounding box center [374, 137] width 119 height 18
paste input "Special Salad"
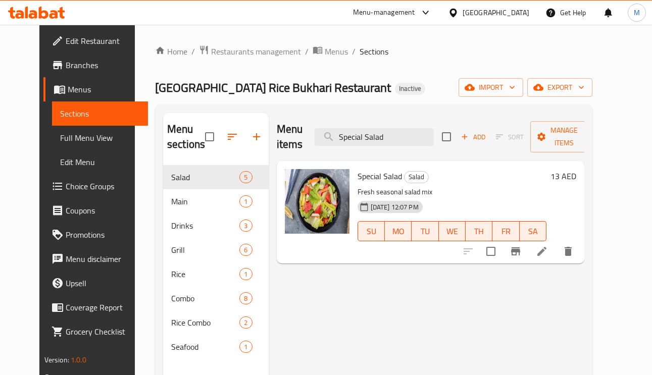
type input "Special Salad"
click at [546, 254] on icon at bounding box center [541, 251] width 9 height 9
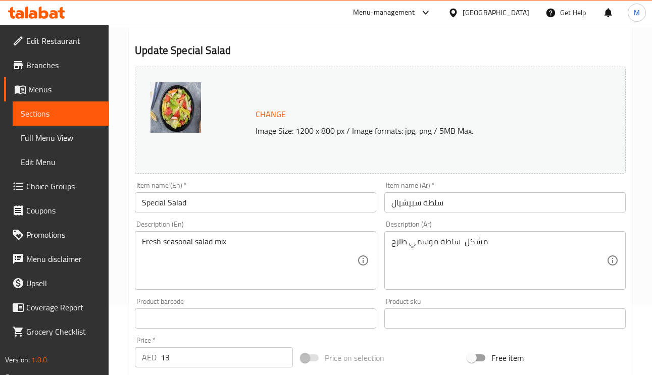
scroll to position [227, 0]
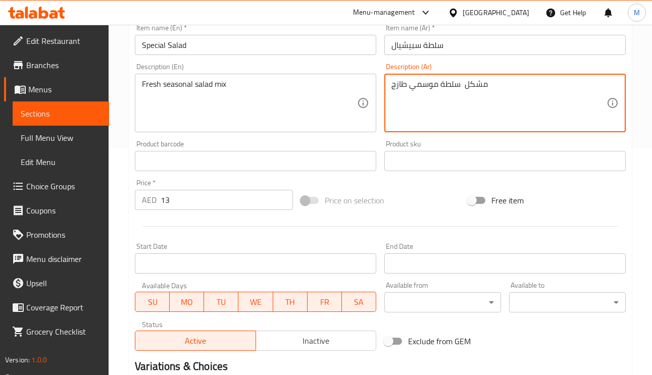
click at [450, 89] on textarea "مشكل سلطة موسمي طازج" at bounding box center [498, 103] width 215 height 48
click at [391, 92] on textarea "مشكل موسمي طازج" at bounding box center [498, 103] width 215 height 48
paste textarea "سلطة"
click at [470, 37] on input "سلطة سبيشيال" at bounding box center [504, 45] width 241 height 20
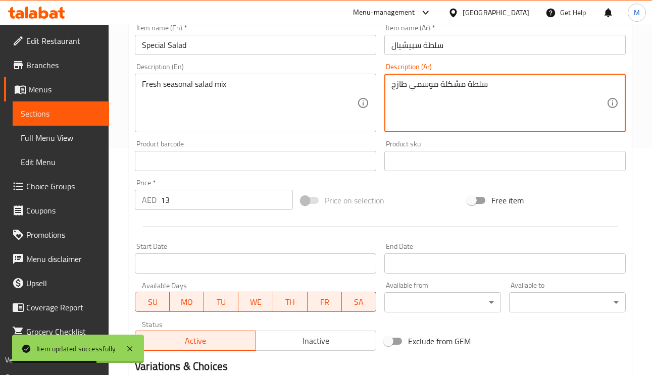
click at [409, 84] on textarea "سلطة مشكلة موسمي طازج" at bounding box center [498, 103] width 215 height 48
click at [391, 83] on textarea "سلطة مشكلة موسمية طازج" at bounding box center [498, 103] width 215 height 48
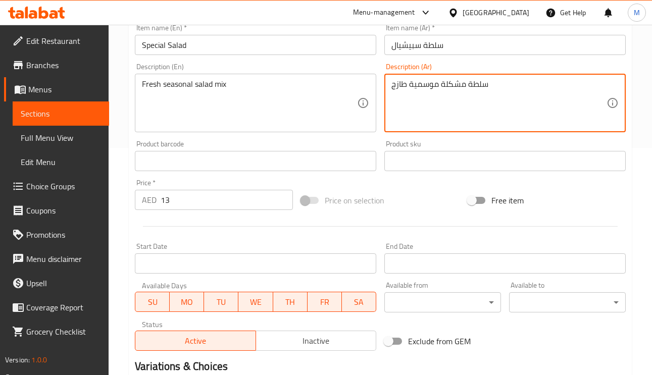
click at [510, 85] on textarea "سلطة مشكلة موسمية طازج" at bounding box center [498, 103] width 215 height 48
type textarea "سلطة مشكلة موسمية طازجة"
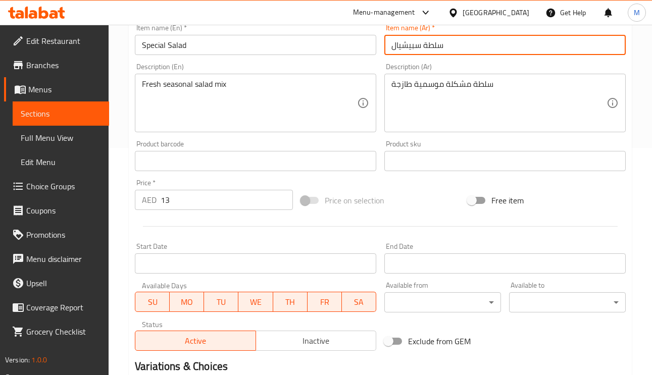
click at [494, 48] on input "سلطة سبيشيال" at bounding box center [504, 45] width 241 height 20
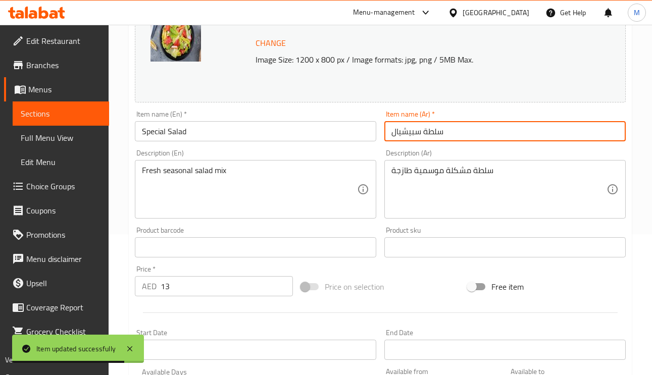
scroll to position [0, 0]
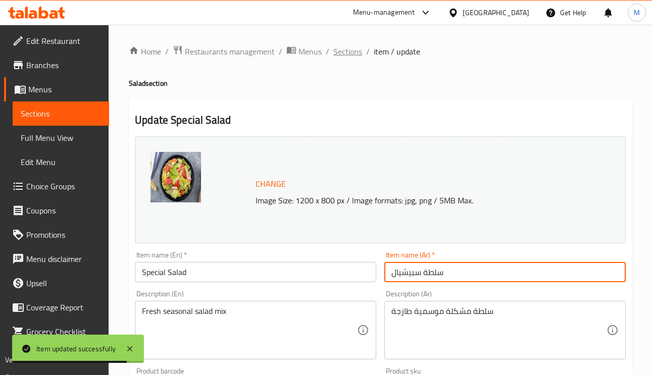
click at [333, 46] on span "Sections" at bounding box center [347, 51] width 29 height 12
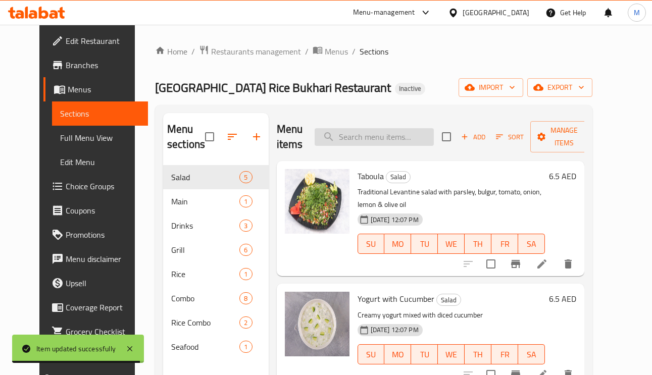
paste input "Chupan Tikka"
type input "Chupan Tikka"
click at [385, 141] on input "Chupan Tikka" at bounding box center [374, 137] width 119 height 18
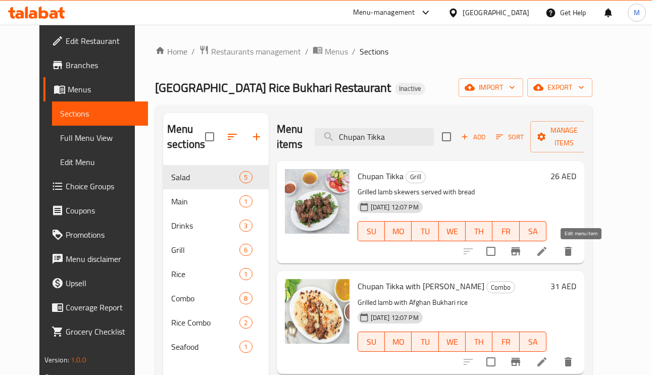
click at [548, 247] on icon at bounding box center [542, 251] width 12 height 12
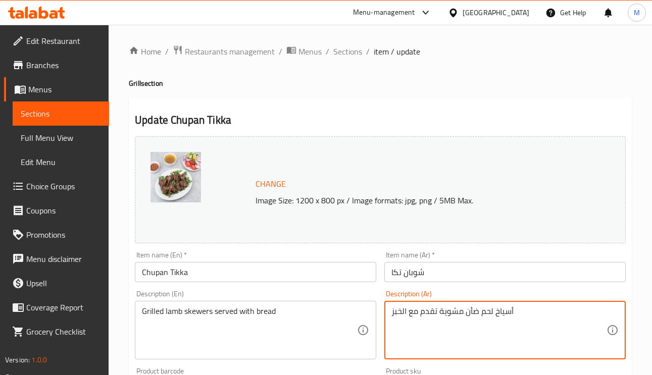
type textarea "أسياخ لحم ضأن مشوية تقدم مع الخبز"
click at [453, 280] on input "شوبان تكا" at bounding box center [504, 272] width 241 height 20
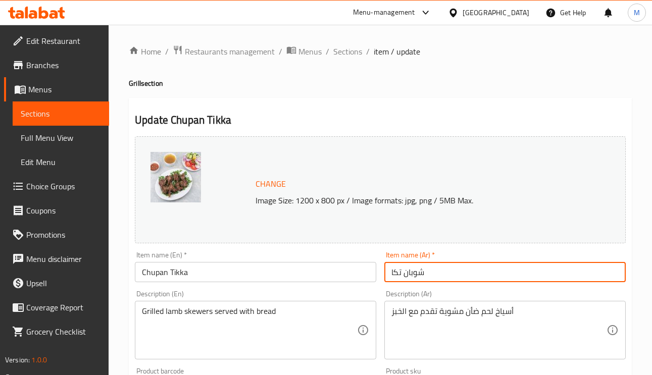
click at [356, 45] on span "Sections" at bounding box center [347, 51] width 29 height 12
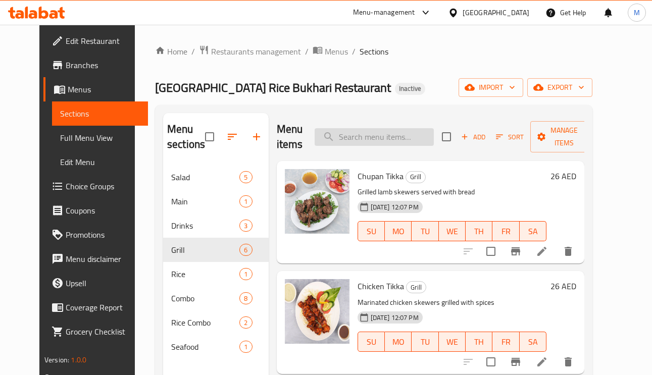
click at [396, 141] on input "search" at bounding box center [374, 137] width 119 height 18
paste input "Chicken Tikka"
type input "Chicken Tikka"
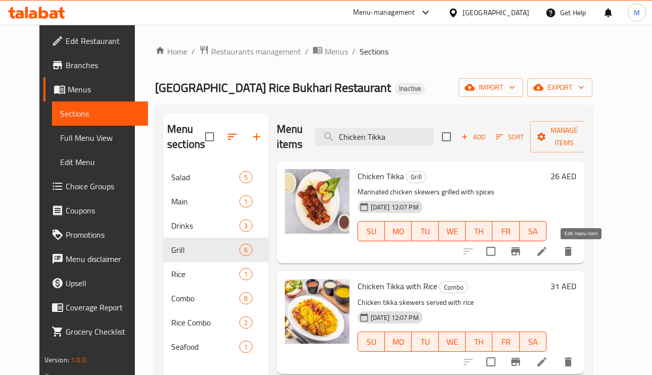
click at [548, 254] on icon at bounding box center [542, 251] width 12 height 12
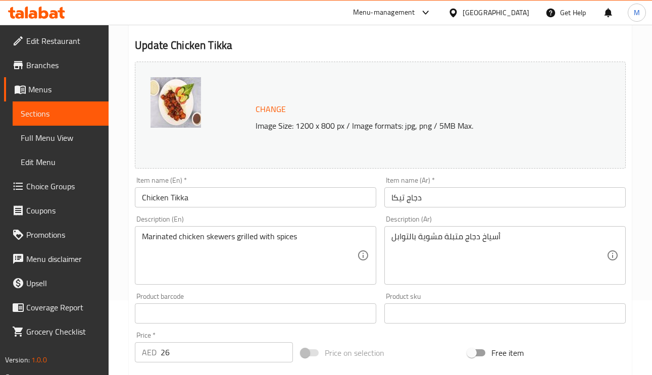
scroll to position [76, 0]
click at [396, 195] on input "دجاج تيكا" at bounding box center [504, 196] width 241 height 20
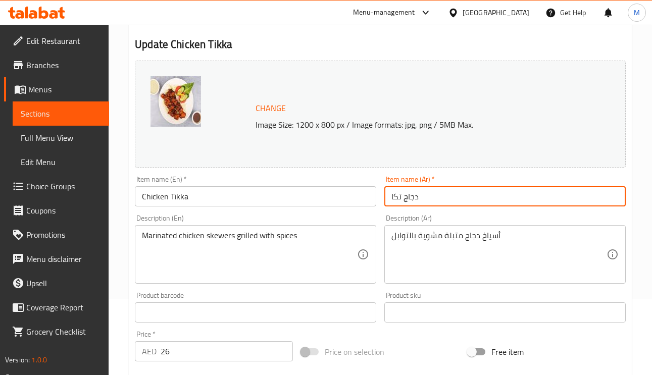
type input "دجاج تكا"
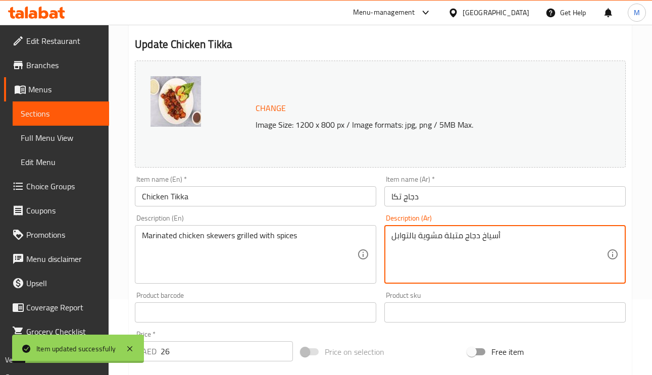
click at [492, 246] on textarea "أسياخ دجاج متبلة مشوية بالتوابل" at bounding box center [498, 255] width 215 height 48
click at [491, 246] on textarea "أسياخ دجاج متبلة مشوية بالتوابل" at bounding box center [498, 255] width 215 height 48
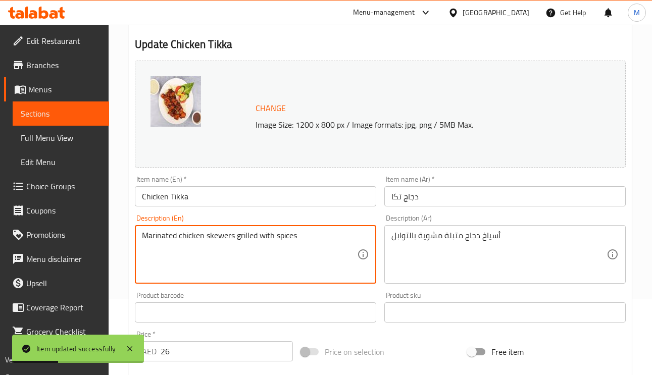
click at [187, 239] on textarea "Marinated chicken skewers grilled with spices" at bounding box center [249, 255] width 215 height 48
click at [155, 238] on textarea "Marinated chicken skewers grilled with spices" at bounding box center [249, 255] width 215 height 48
click at [154, 238] on textarea "Marinated chicken skewers grilled with spices" at bounding box center [249, 255] width 215 height 48
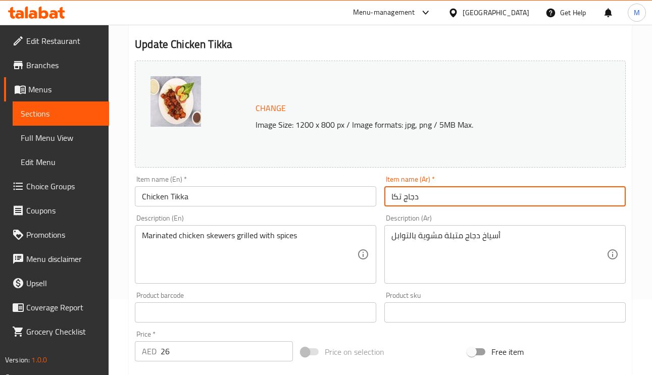
click at [462, 201] on input "دجاج تكا" at bounding box center [504, 196] width 241 height 20
